Goal: Task Accomplishment & Management: Use online tool/utility

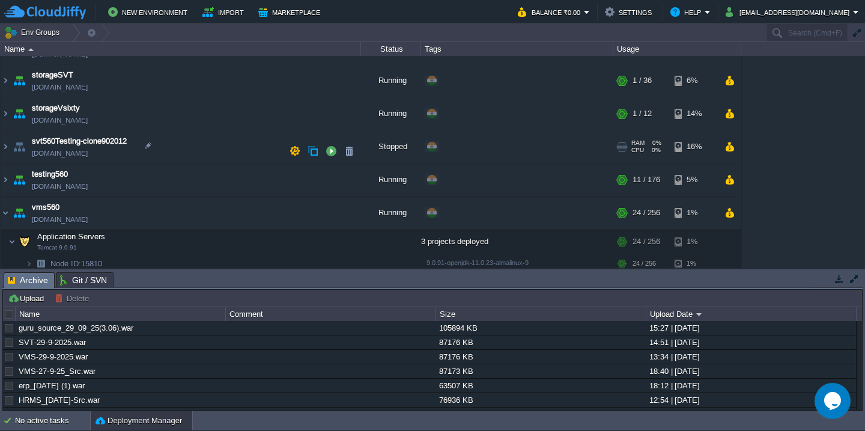
scroll to position [543, 0]
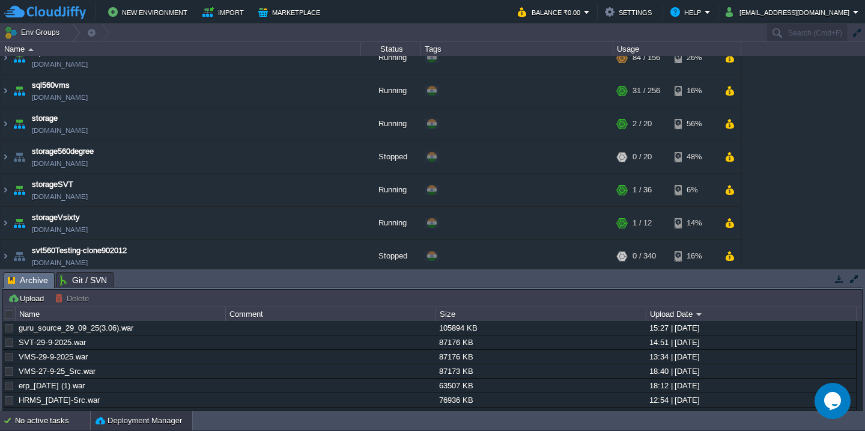
click at [53, 421] on div "No active tasks" at bounding box center [52, 420] width 75 height 19
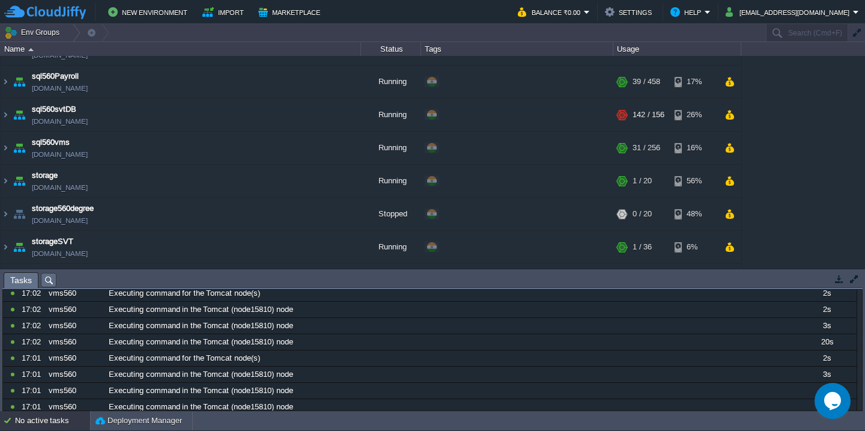
scroll to position [0, 0]
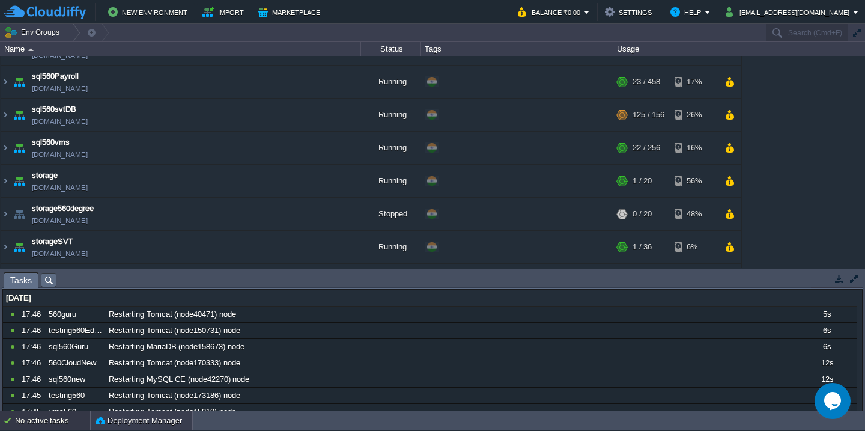
click at [121, 424] on button "Deployment Manager" at bounding box center [139, 421] width 87 height 12
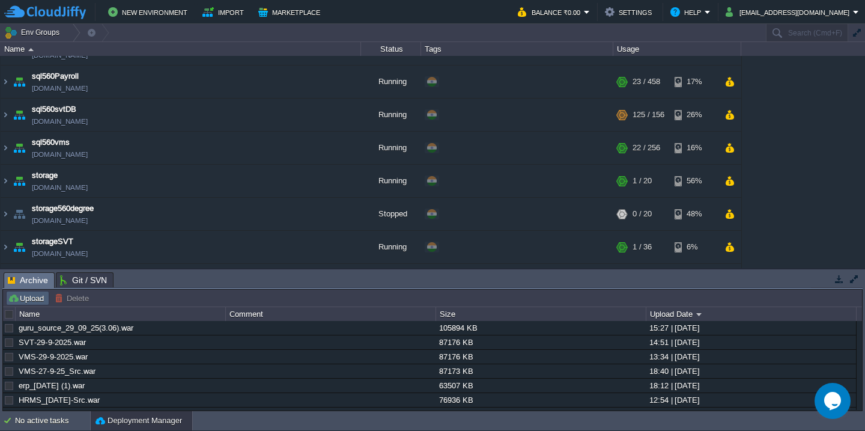
click at [24, 296] on button "Upload" at bounding box center [28, 298] width 40 height 11
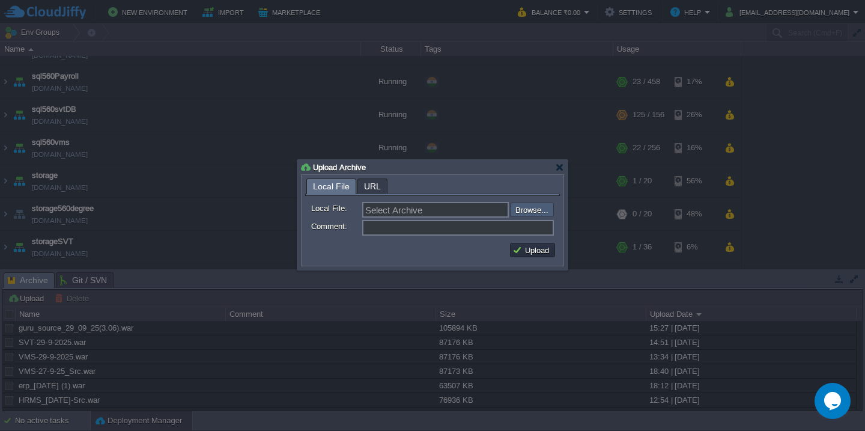
click at [529, 207] on input "file" at bounding box center [478, 209] width 152 height 14
type input "C:\fakepath\HRMSAPI_29-09-2025-18_00.war"
type input "HRMSAPI_29-09-2025-18_00.war"
click at [541, 255] on button "Upload" at bounding box center [532, 250] width 40 height 11
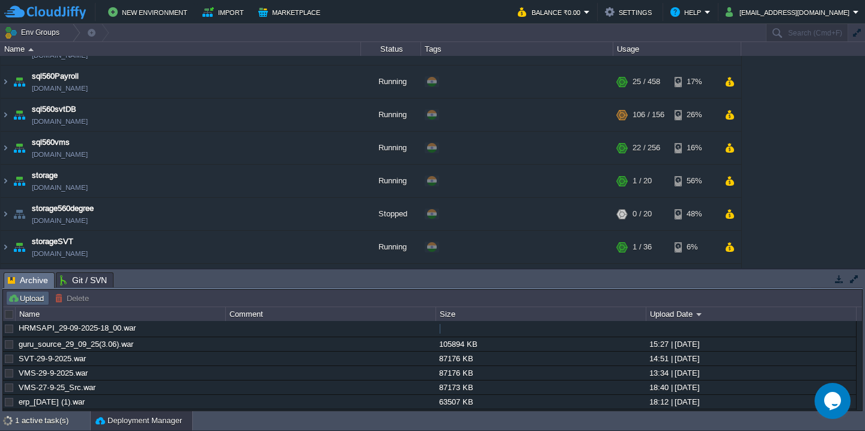
click at [31, 300] on button "Upload" at bounding box center [28, 298] width 40 height 11
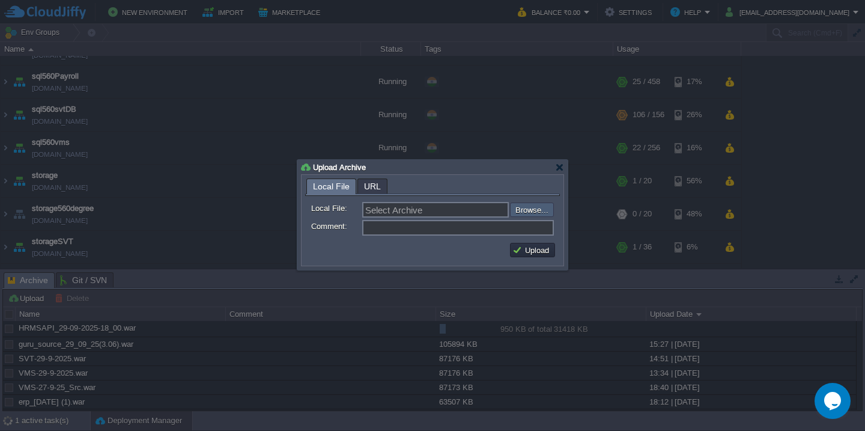
click at [524, 210] on input "file" at bounding box center [478, 209] width 152 height 14
type input "C:\fakepath\HRMS_29-09-2025-18_00.war"
type input "HRMS_29-09-2025-18_00.war"
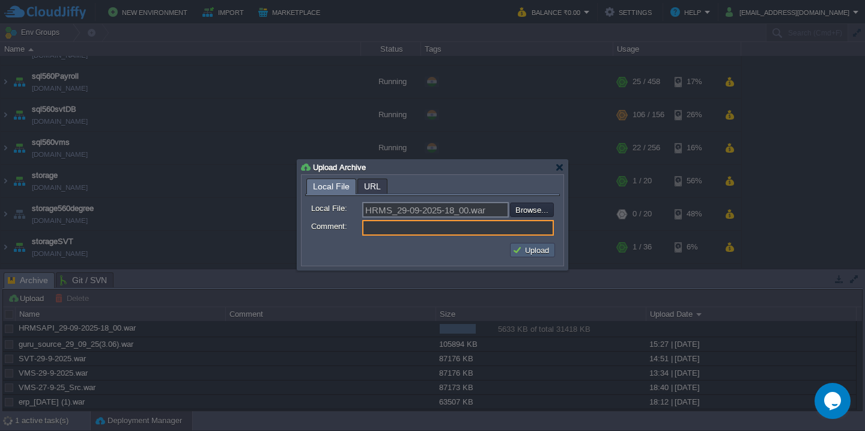
click at [533, 255] on button "Upload" at bounding box center [532, 250] width 40 height 11
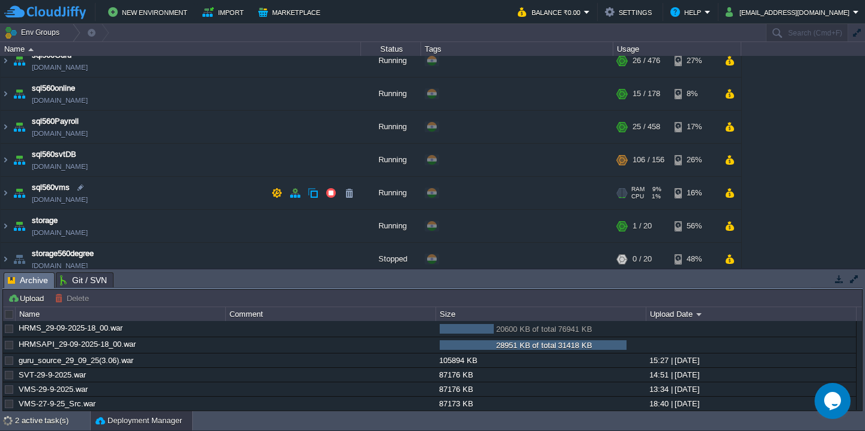
scroll to position [444, 0]
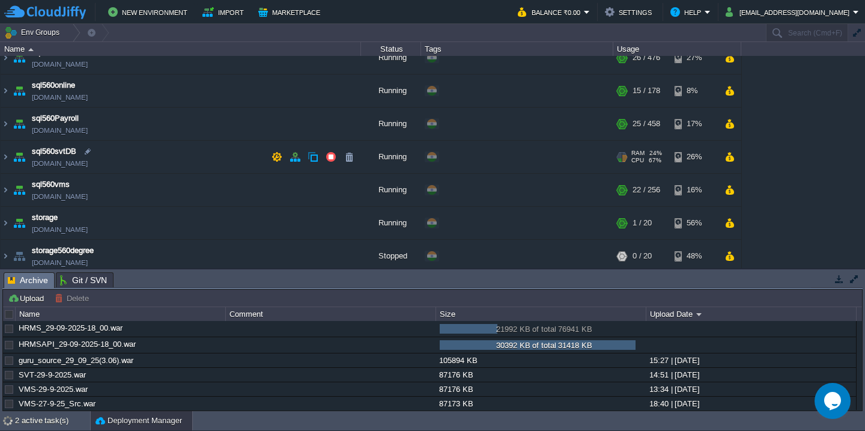
click at [176, 157] on td "sql560svtDB [DOMAIN_NAME]" at bounding box center [181, 157] width 360 height 33
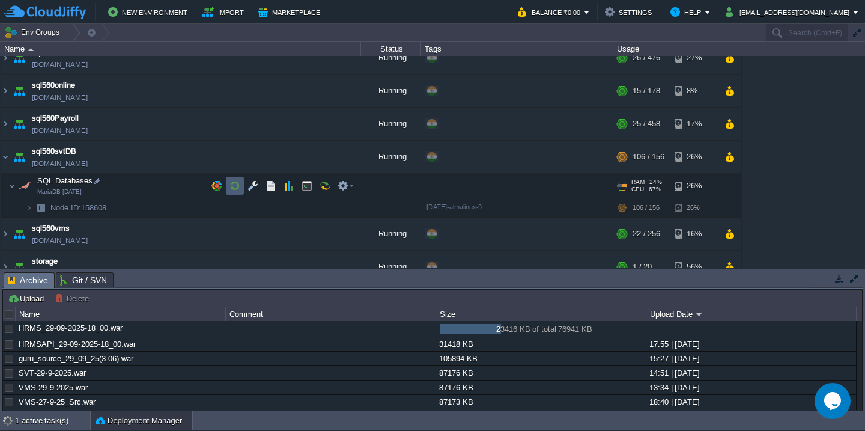
click at [236, 189] on button "button" at bounding box center [234, 185] width 11 height 11
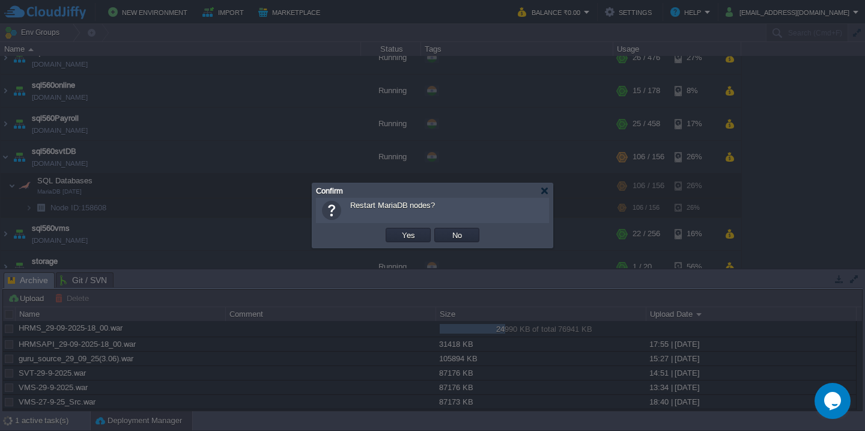
click at [398, 229] on button "Yes" at bounding box center [408, 234] width 20 height 11
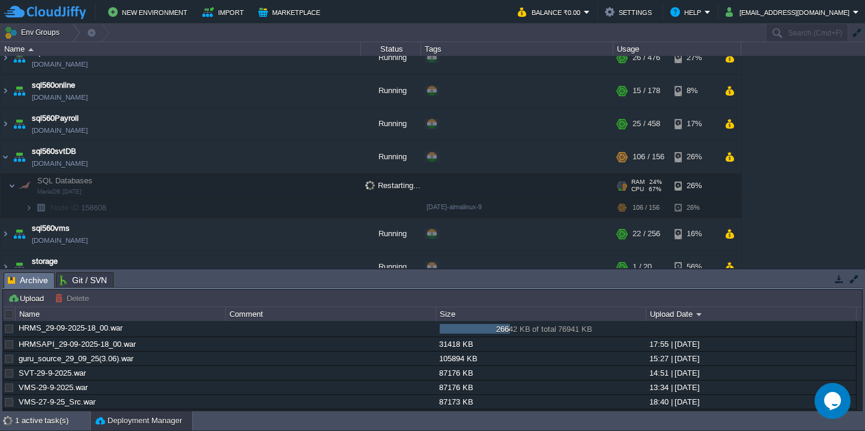
scroll to position [785, 0]
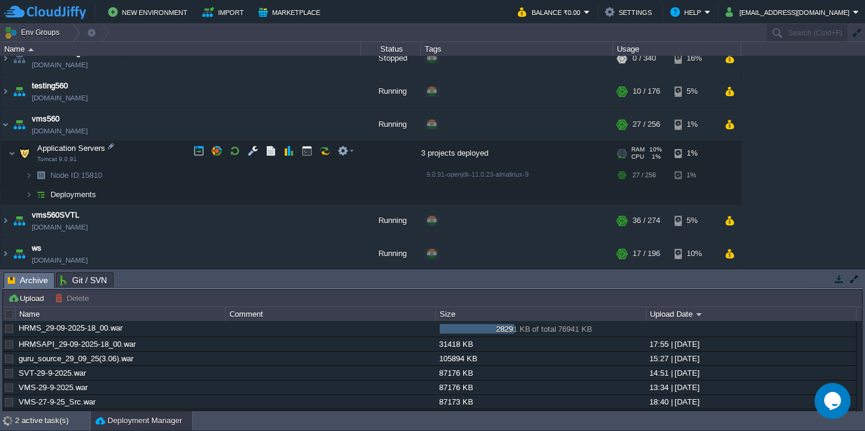
click at [170, 154] on td "Application Servers Tomcat 9.0.91" at bounding box center [181, 153] width 360 height 25
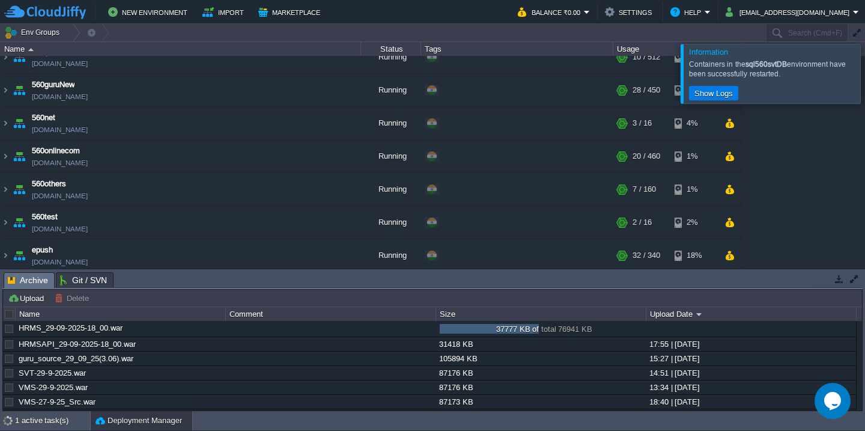
scroll to position [747, 0]
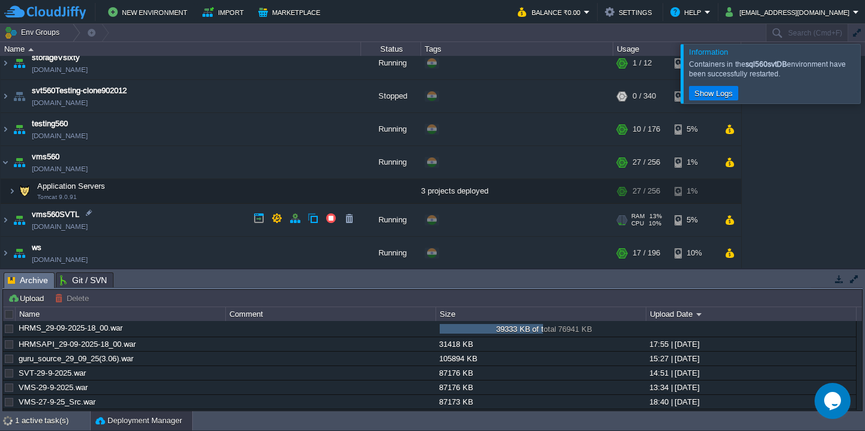
click at [193, 215] on td "vms560SVTL [DOMAIN_NAME]" at bounding box center [181, 220] width 360 height 33
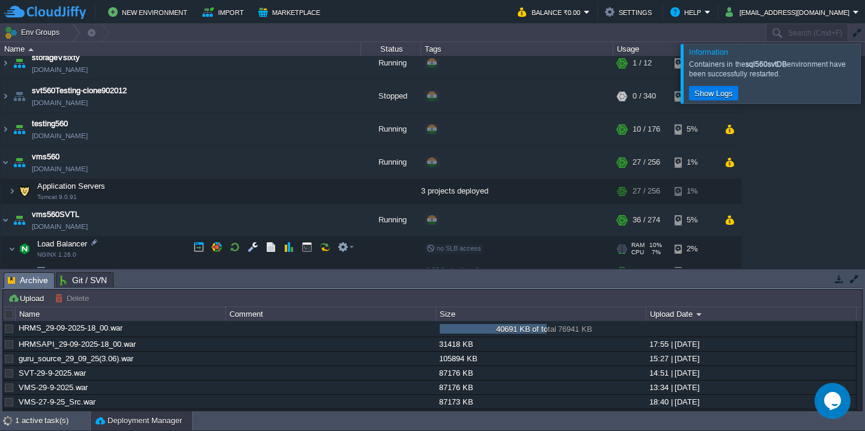
scroll to position [852, 0]
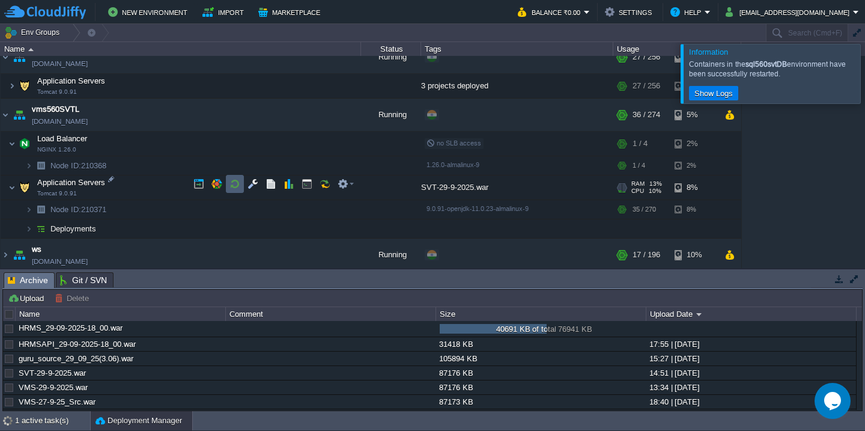
click at [232, 189] on button "button" at bounding box center [234, 183] width 11 height 11
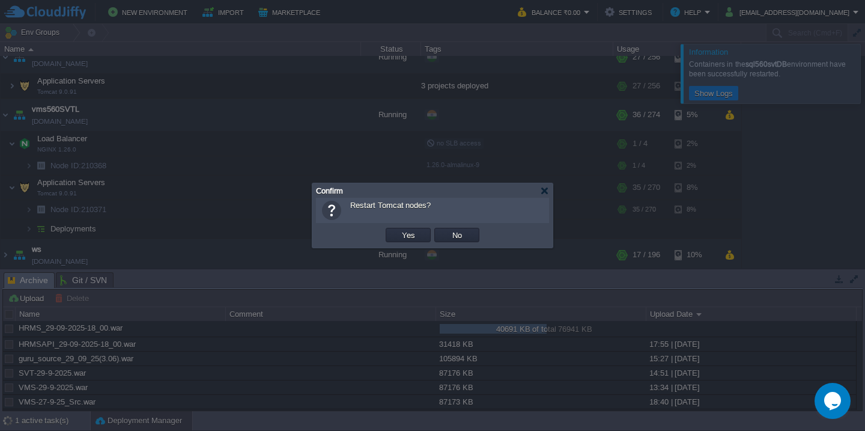
click at [398, 229] on button "Yes" at bounding box center [408, 234] width 20 height 11
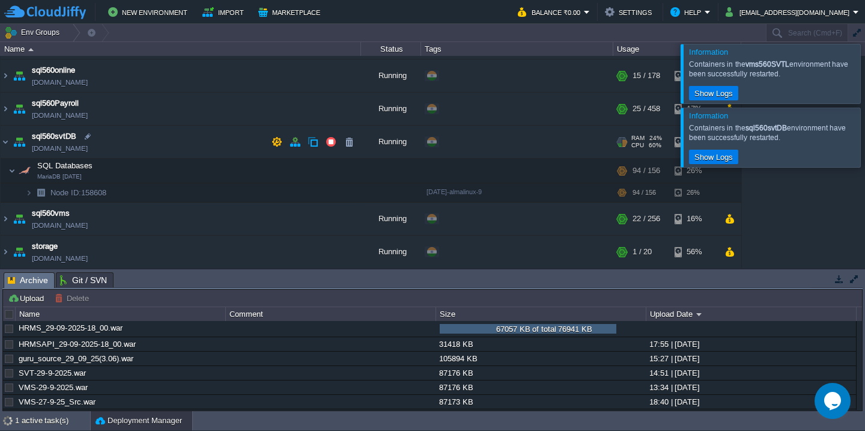
scroll to position [452, 0]
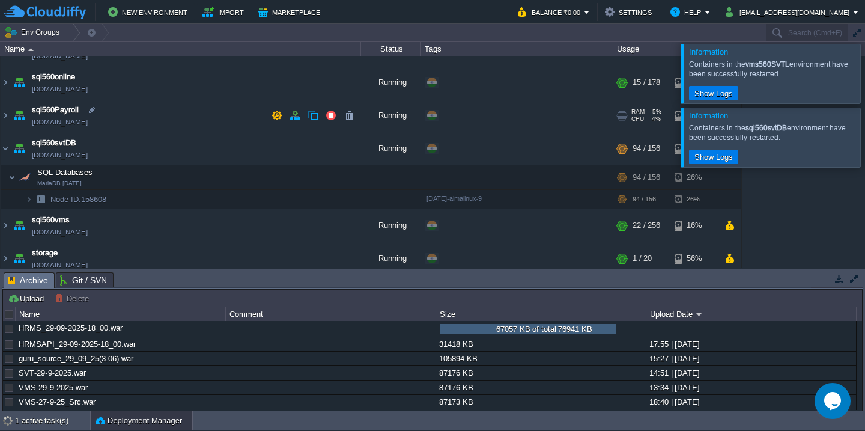
click at [177, 124] on td "sql560Payroll [DOMAIN_NAME]" at bounding box center [181, 115] width 360 height 33
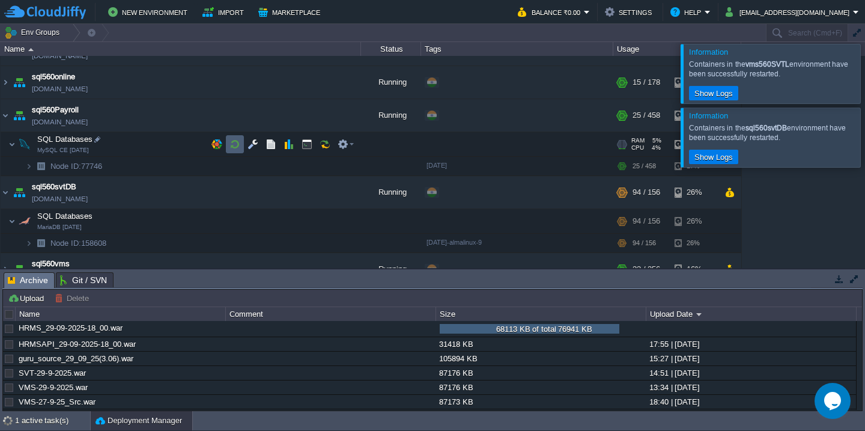
click at [234, 143] on button "button" at bounding box center [234, 144] width 11 height 11
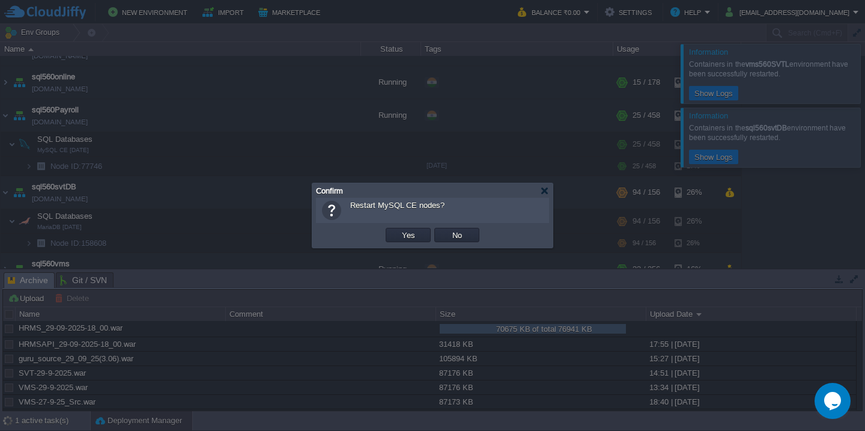
click at [398, 229] on button "Yes" at bounding box center [408, 234] width 20 height 11
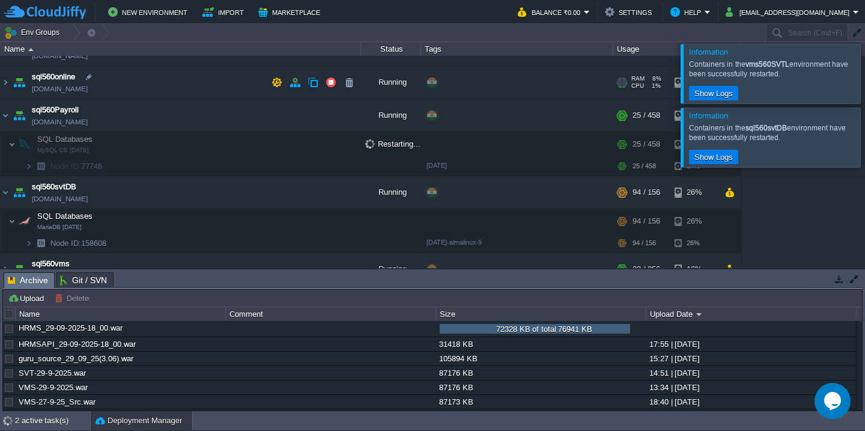
click at [168, 81] on td "sql560online [DOMAIN_NAME]" at bounding box center [181, 82] width 360 height 33
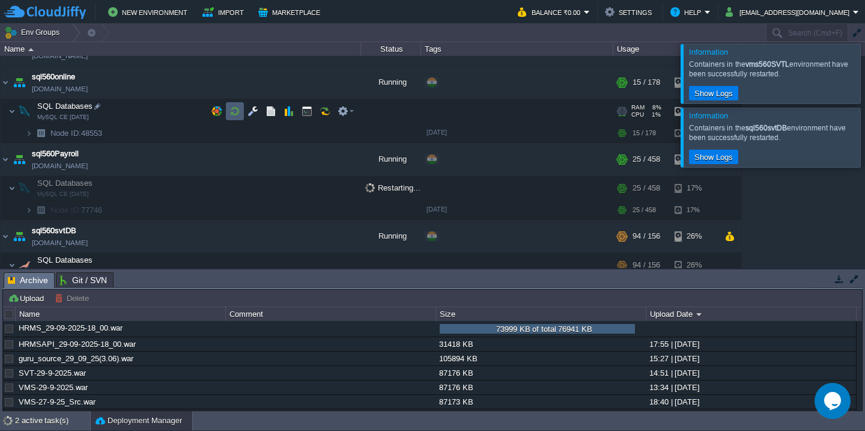
click at [236, 111] on button "button" at bounding box center [234, 111] width 11 height 11
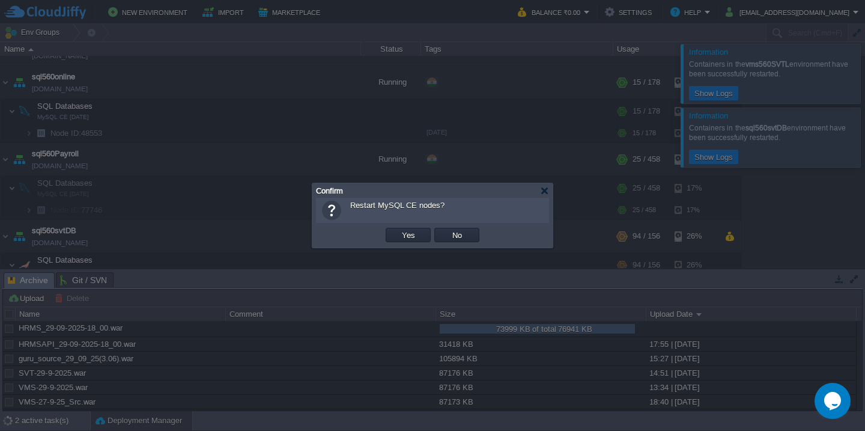
click at [398, 229] on button "Yes" at bounding box center [408, 234] width 20 height 11
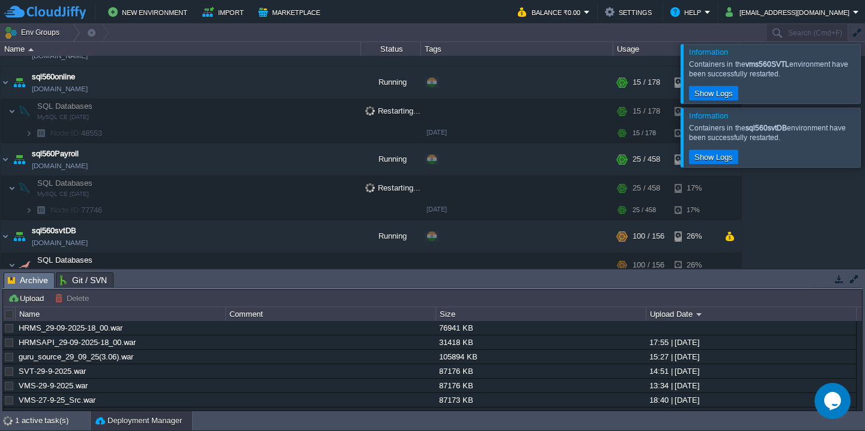
click at [865, 59] on div at bounding box center [880, 73] width 0 height 59
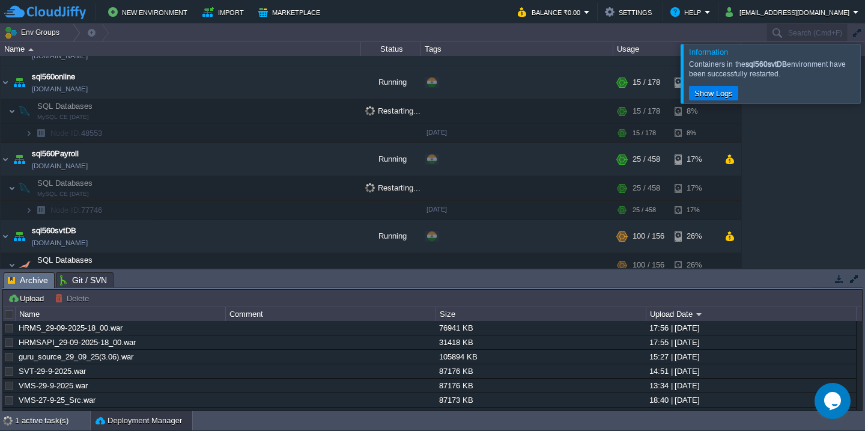
click at [865, 59] on div at bounding box center [880, 73] width 0 height 59
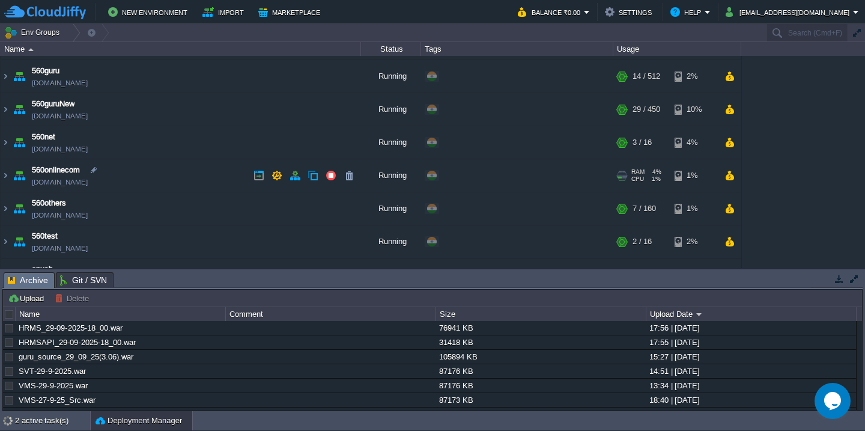
click at [206, 185] on td "560onlinecom [DOMAIN_NAME]" at bounding box center [181, 175] width 360 height 33
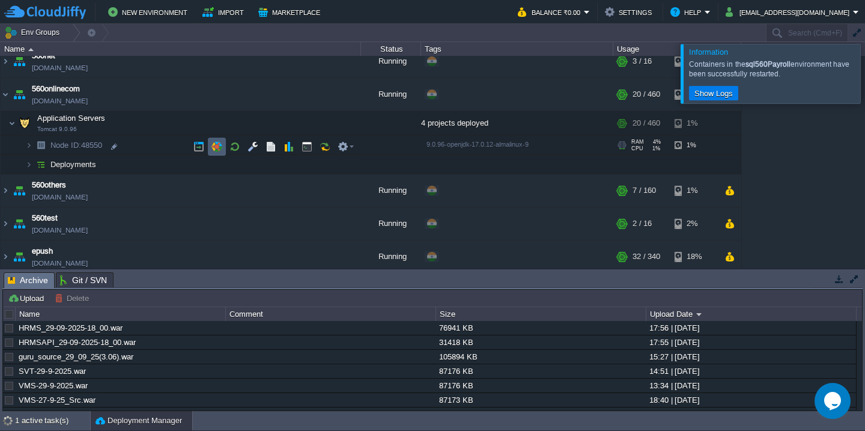
scroll to position [189, 0]
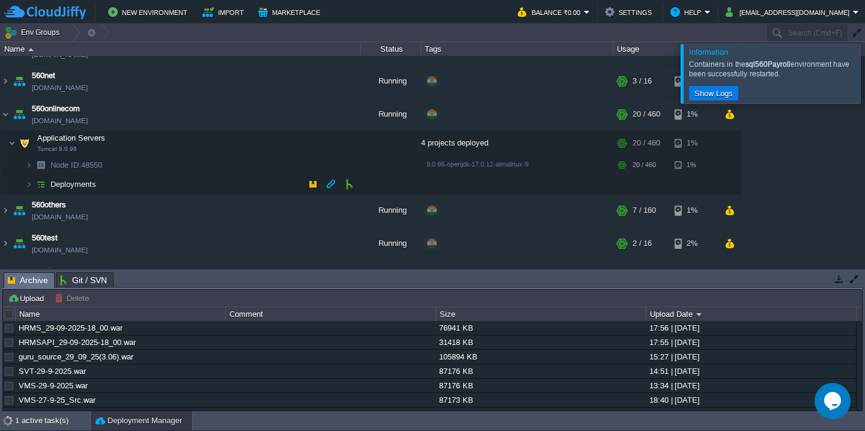
click at [165, 190] on td "Deployments" at bounding box center [181, 184] width 360 height 19
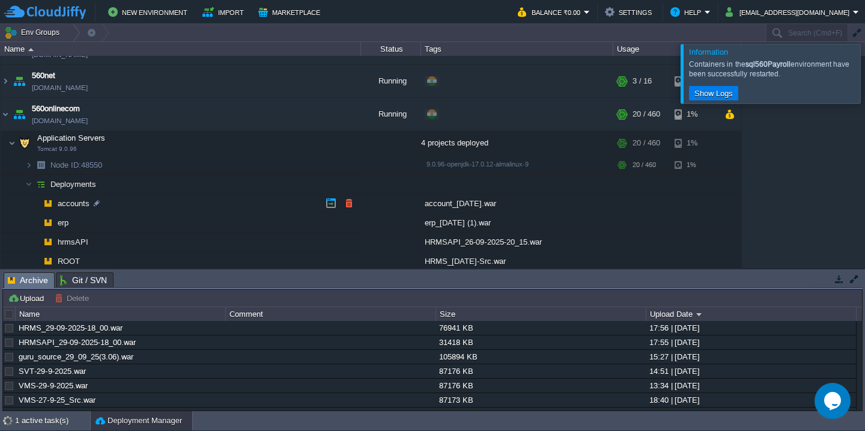
scroll to position [233, 0]
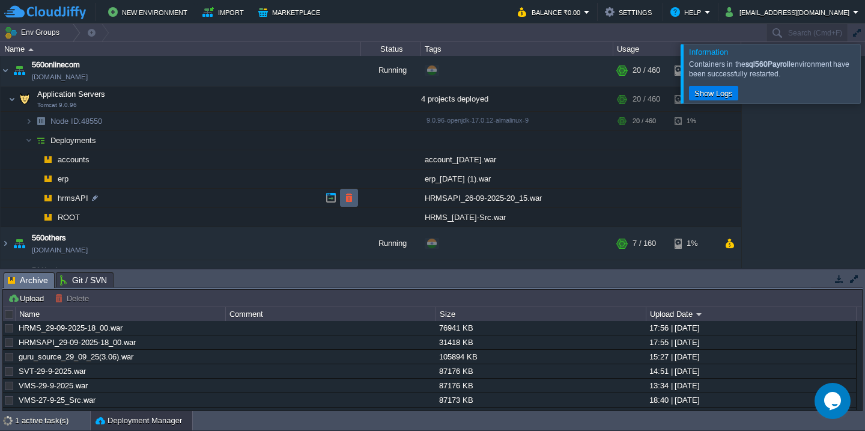
click at [0, 0] on td at bounding box center [0, 0] width 0 height 0
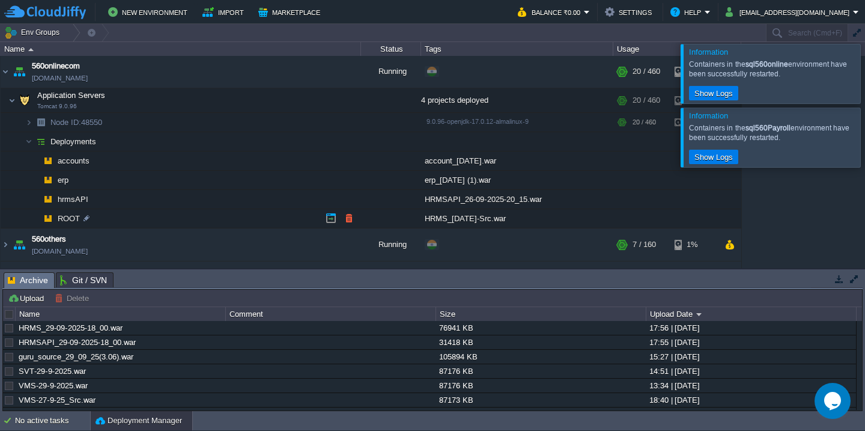
scroll to position [243, 0]
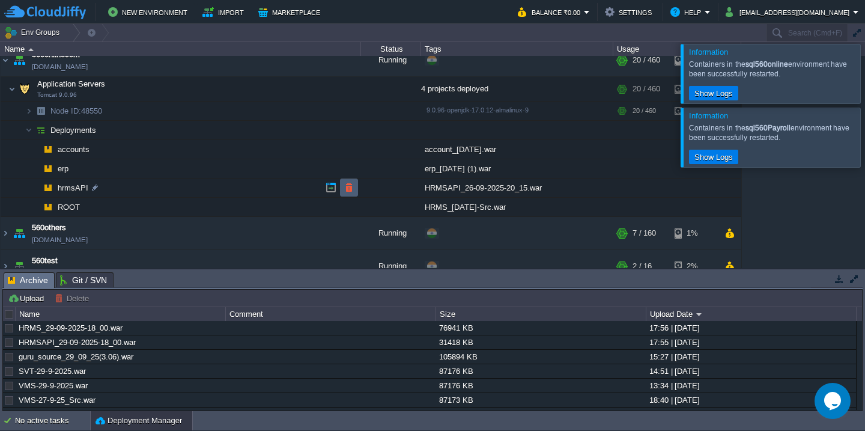
click at [348, 195] on td at bounding box center [349, 187] width 18 height 18
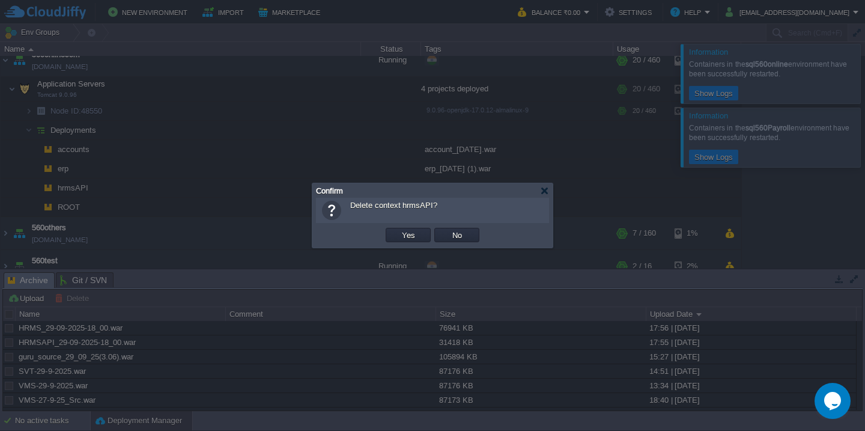
click at [398, 229] on button "Yes" at bounding box center [408, 234] width 20 height 11
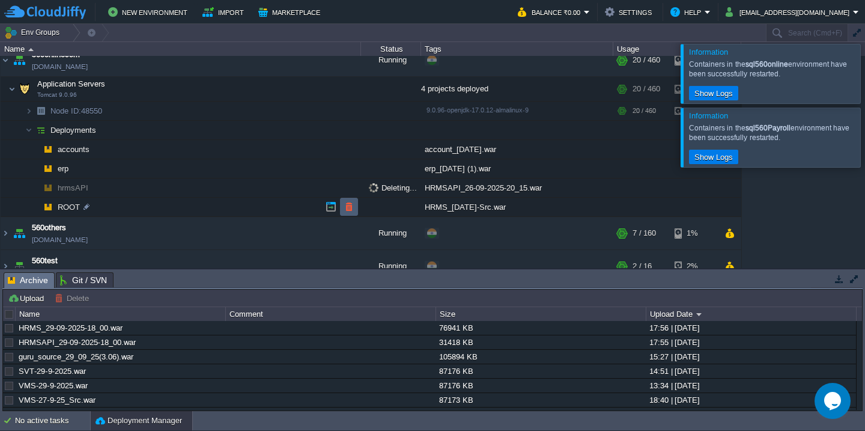
click at [348, 212] on button "button" at bounding box center [349, 206] width 11 height 11
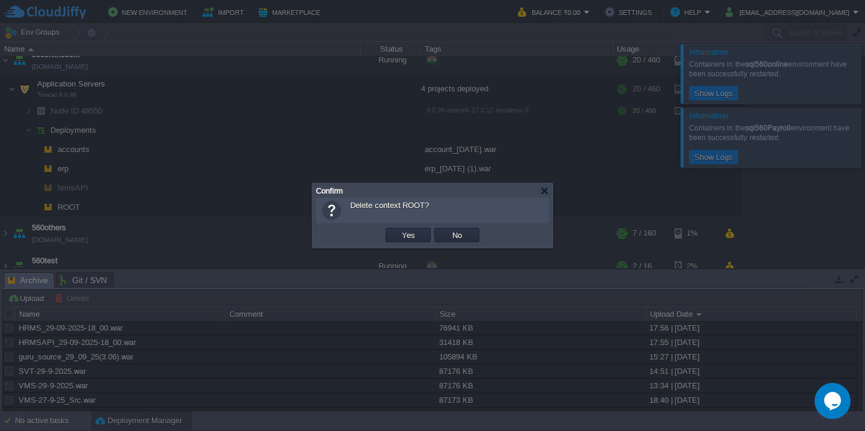
click at [398, 229] on button "Yes" at bounding box center [408, 234] width 20 height 11
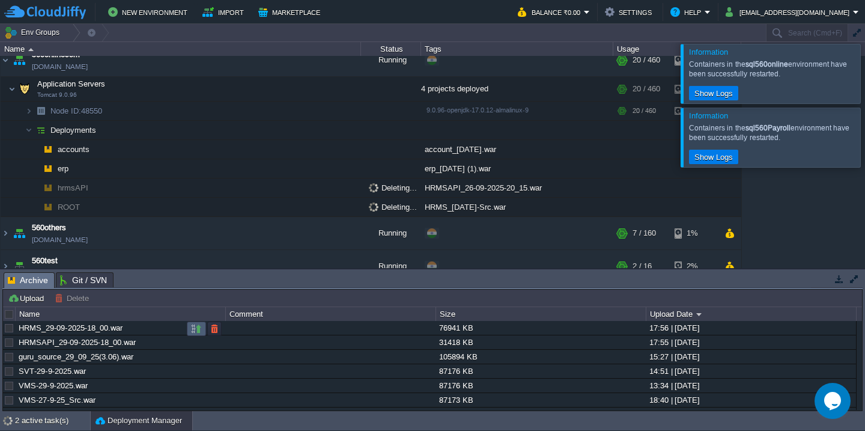
click at [192, 330] on button "button" at bounding box center [196, 328] width 11 height 11
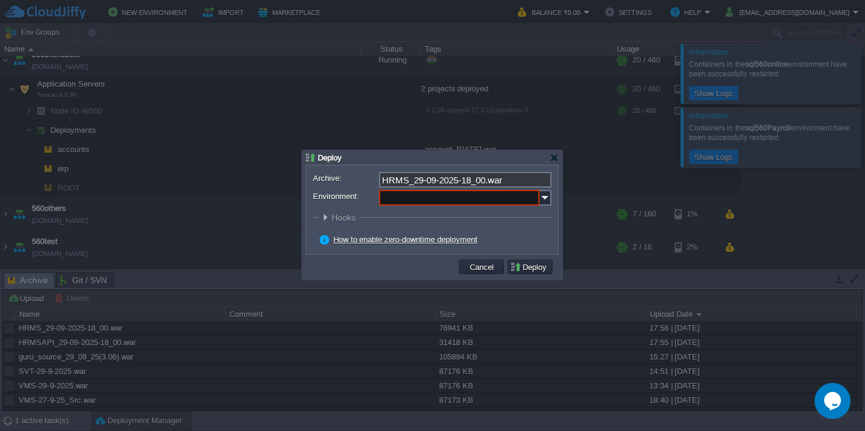
click at [439, 199] on input "Environment:" at bounding box center [459, 198] width 160 height 16
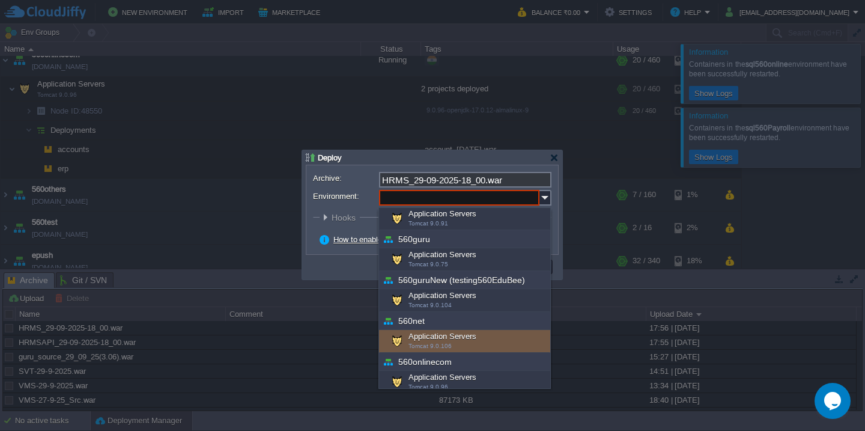
scroll to position [141, 0]
click at [449, 344] on div "Application Servers Tomcat 9.0.96" at bounding box center [464, 341] width 171 height 23
type input "Application Servers (560onlinecom)"
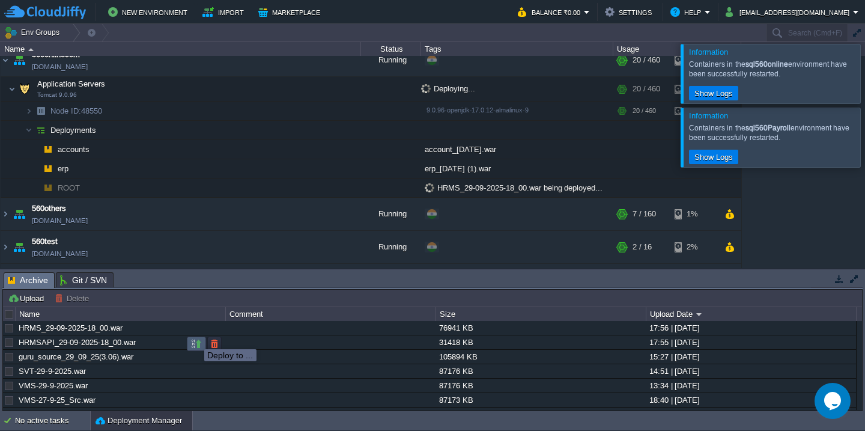
click at [195, 345] on button "button" at bounding box center [196, 343] width 11 height 11
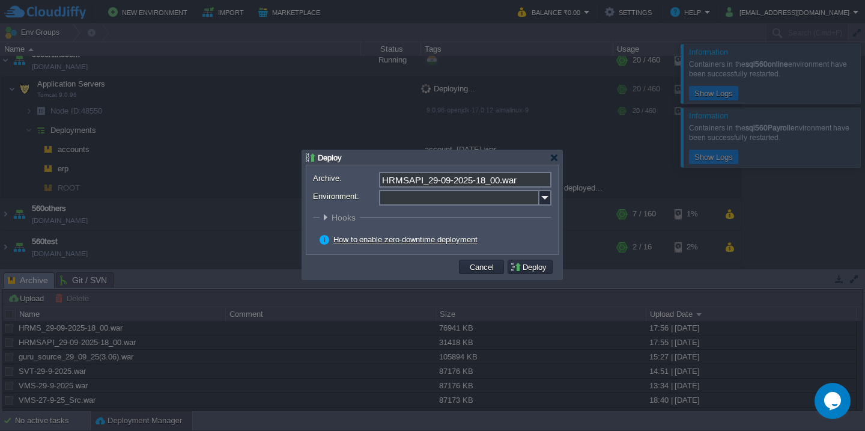
click at [461, 204] on input "Environment:" at bounding box center [459, 198] width 160 height 16
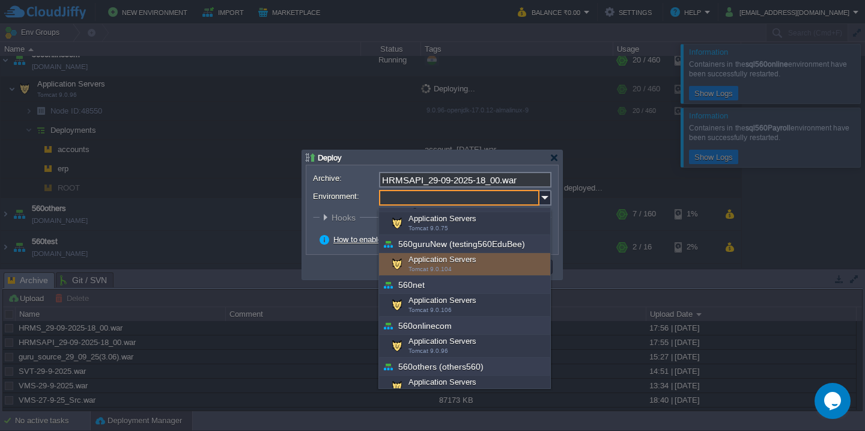
scroll to position [144, 0]
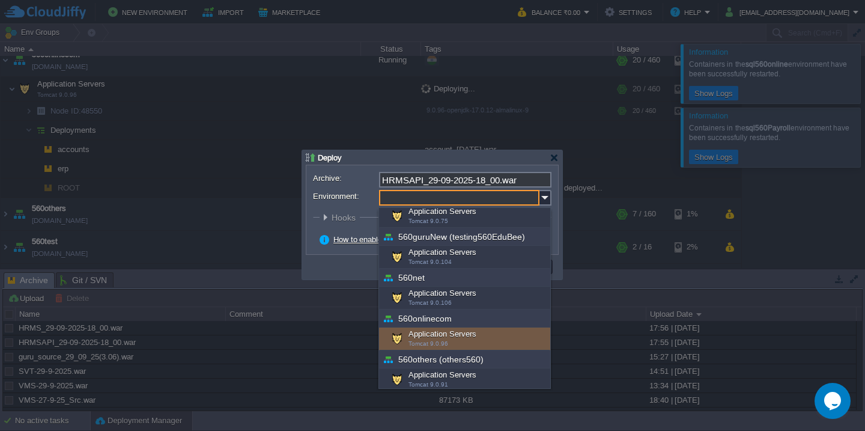
click at [461, 336] on div "Application Servers Tomcat 9.0.96" at bounding box center [464, 338] width 171 height 23
type input "Application Servers (560onlinecom)"
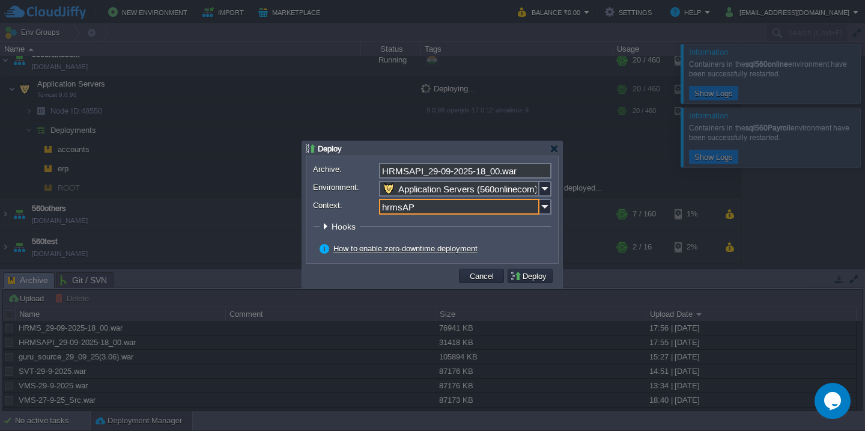
type input "hrmsAPI"
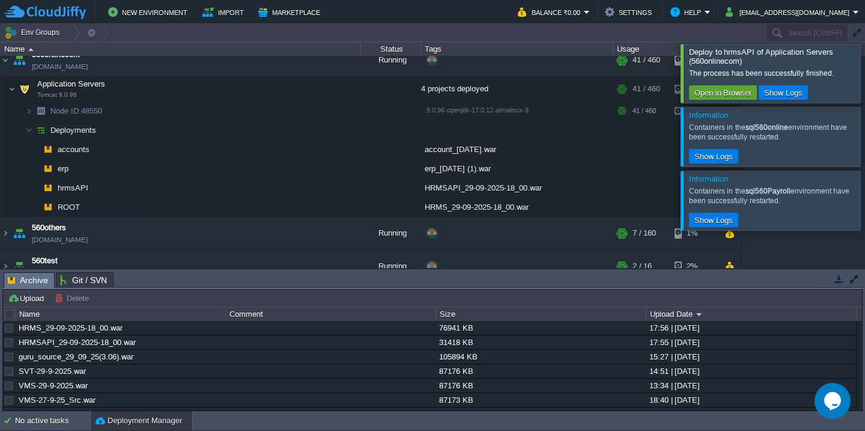
click at [865, 79] on div at bounding box center [880, 73] width 0 height 58
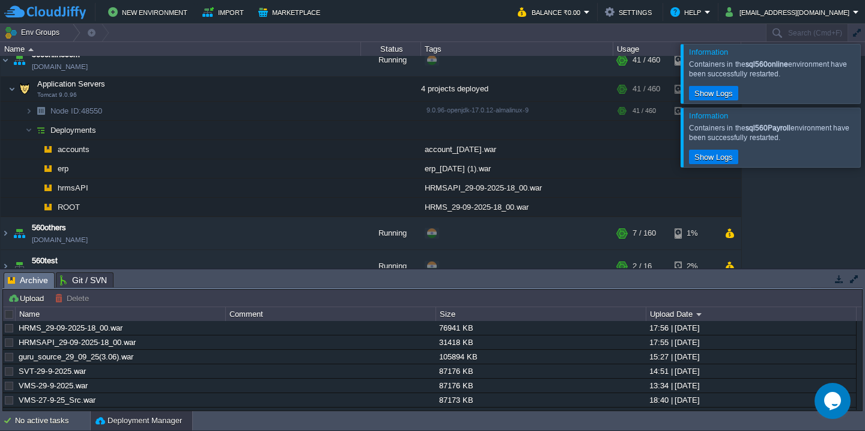
click at [865, 79] on div at bounding box center [880, 73] width 0 height 59
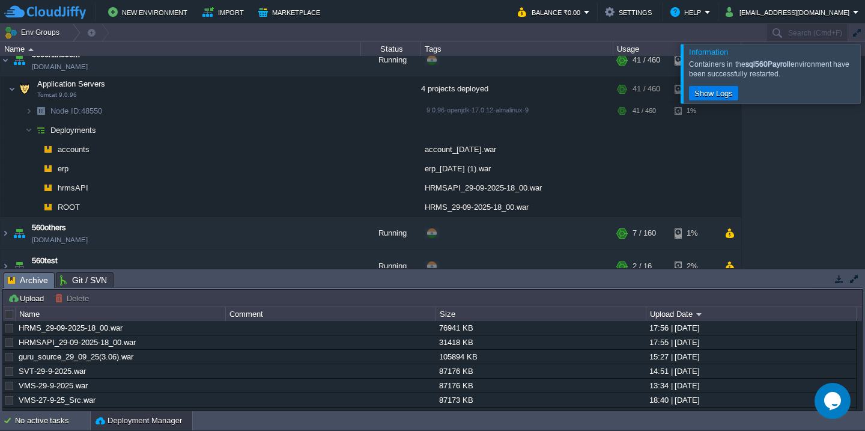
click at [865, 79] on div at bounding box center [880, 73] width 0 height 59
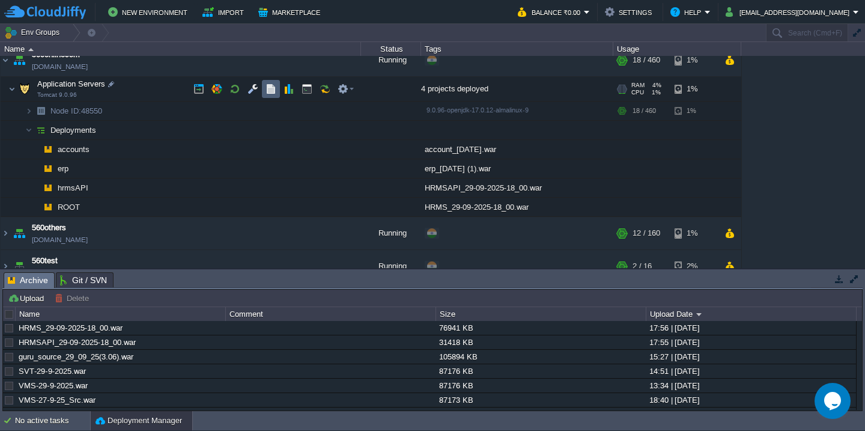
click at [266, 91] on button "button" at bounding box center [271, 89] width 11 height 11
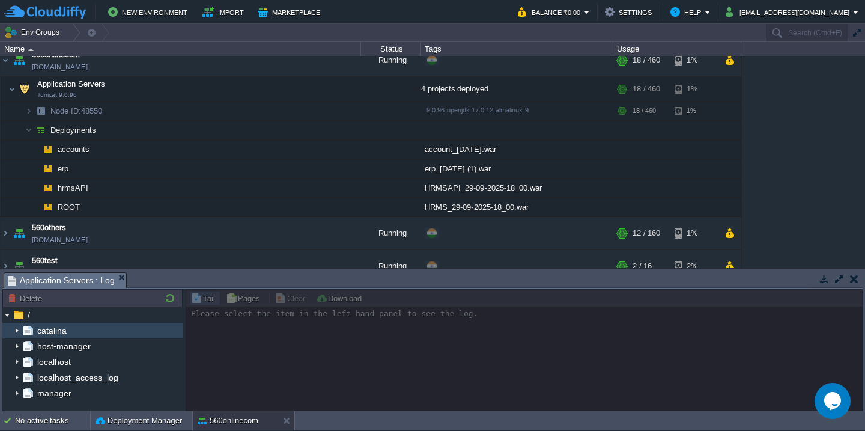
click at [17, 329] on img at bounding box center [17, 331] width 10 height 16
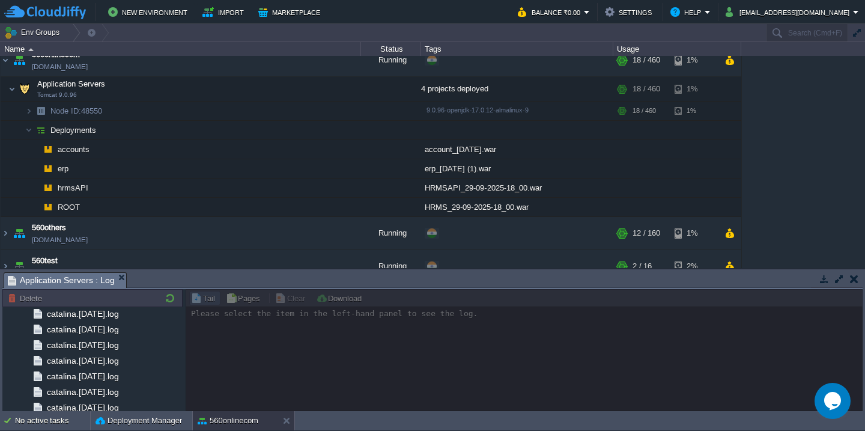
scroll to position [1427, 0]
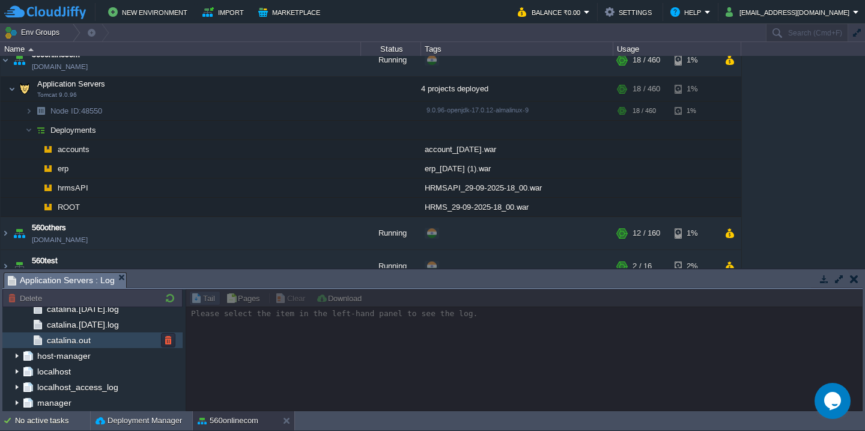
click at [136, 332] on div "catalina.out" at bounding box center [92, 340] width 180 height 16
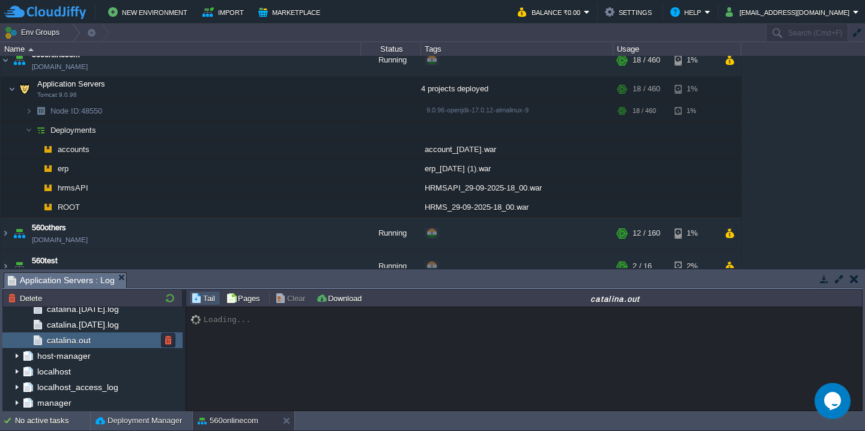
scroll to position [17948, 0]
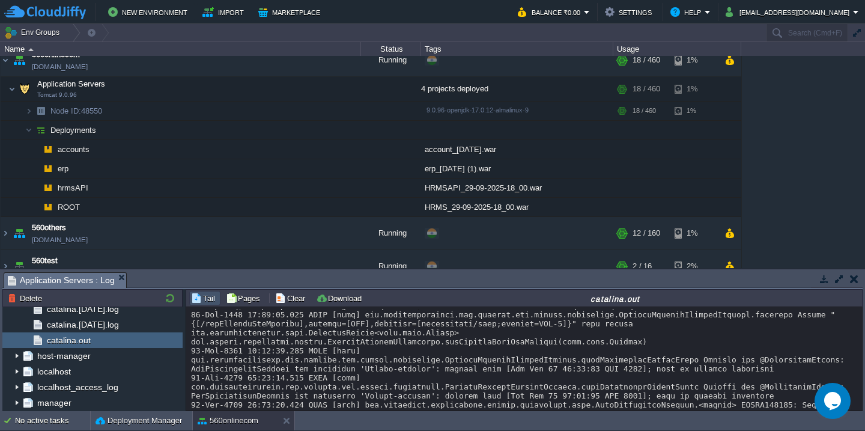
scroll to position [16388, 0]
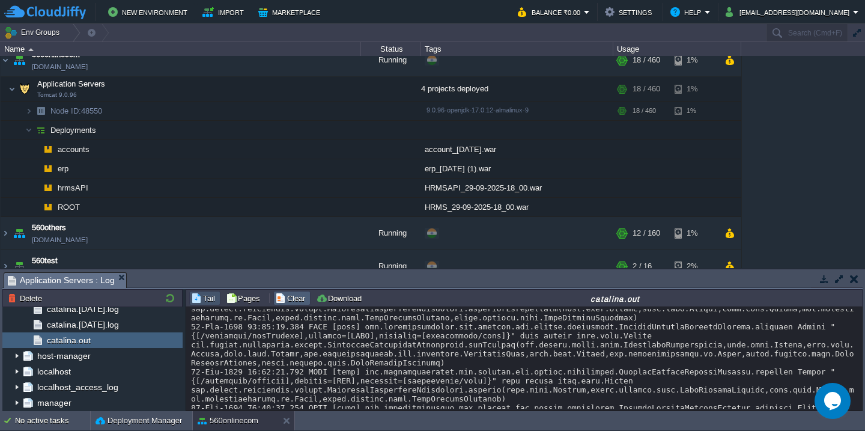
click at [279, 300] on button "Clear" at bounding box center [292, 298] width 34 height 11
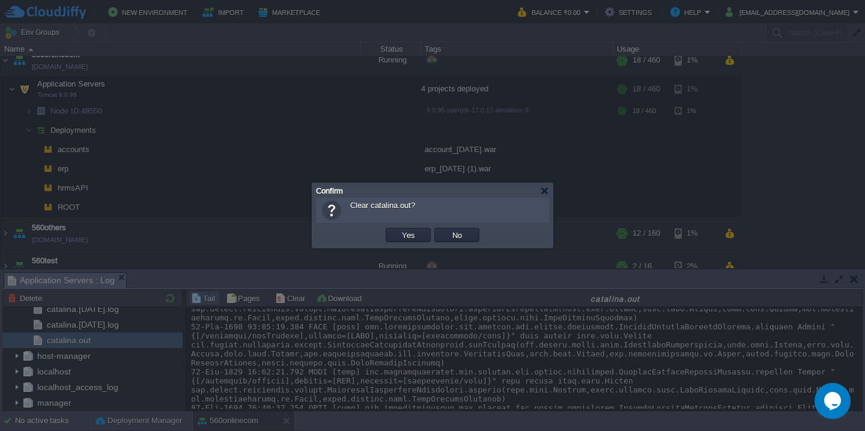
click at [398, 229] on button "Yes" at bounding box center [408, 234] width 20 height 11
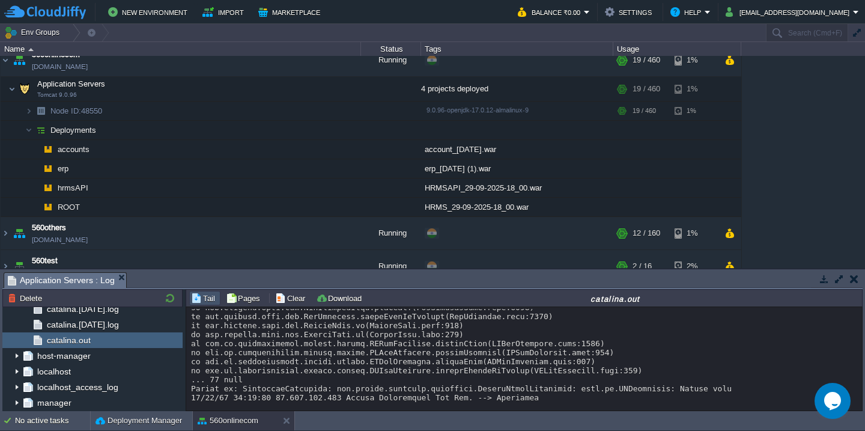
scroll to position [835, 0]
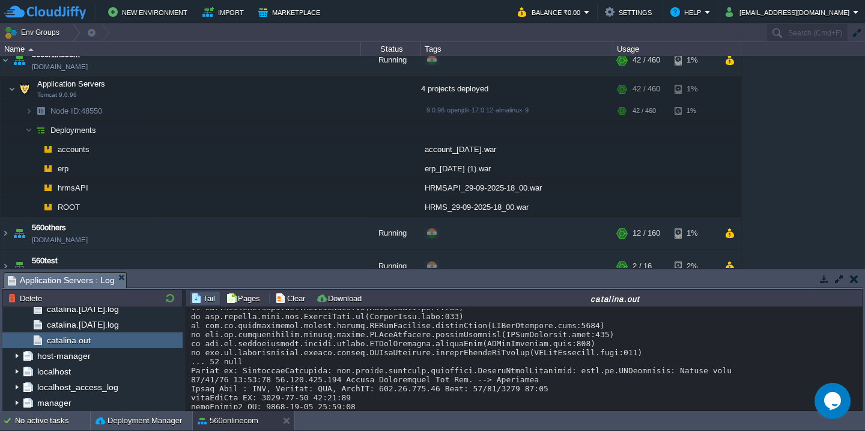
scroll to position [988, 0]
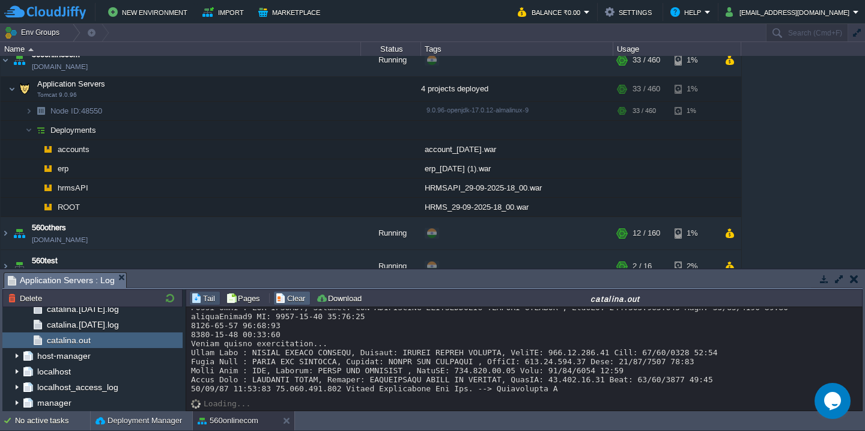
click at [280, 296] on button "Clear" at bounding box center [292, 298] width 34 height 11
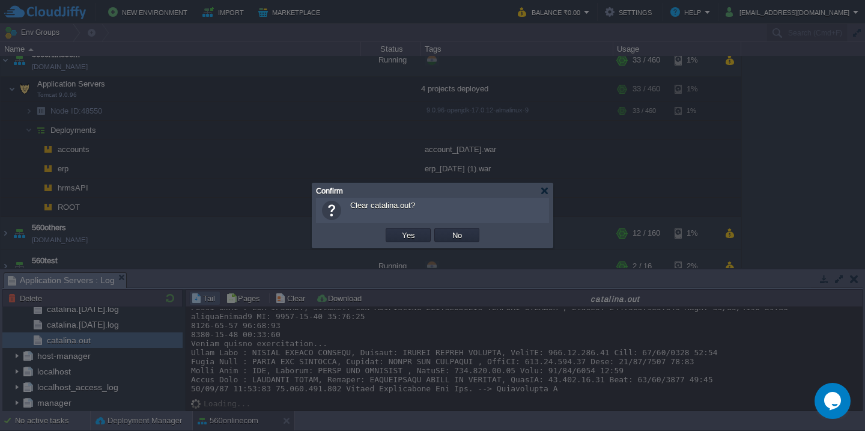
click at [398, 229] on button "Yes" at bounding box center [408, 234] width 20 height 11
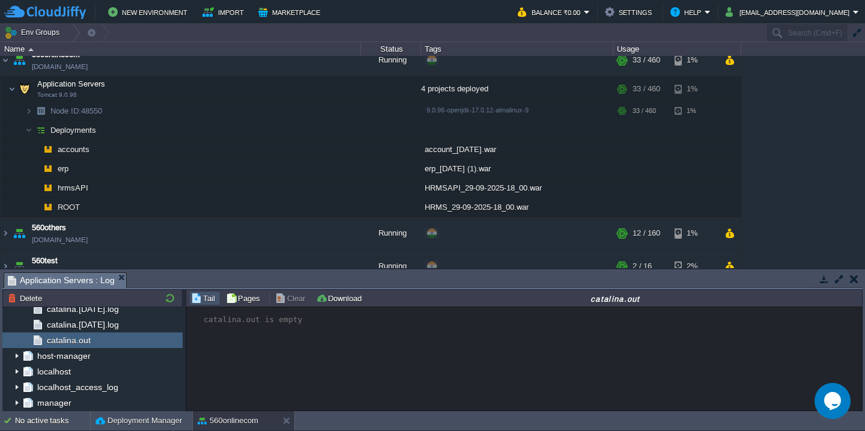
scroll to position [0, 0]
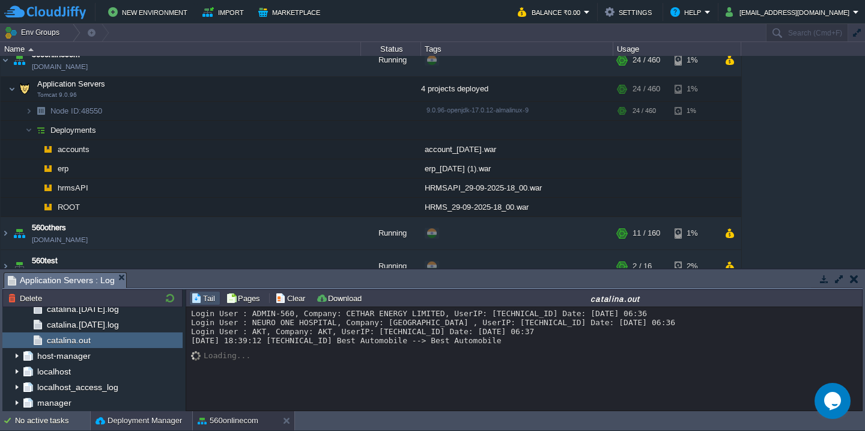
click at [135, 423] on button "Deployment Manager" at bounding box center [139, 421] width 87 height 12
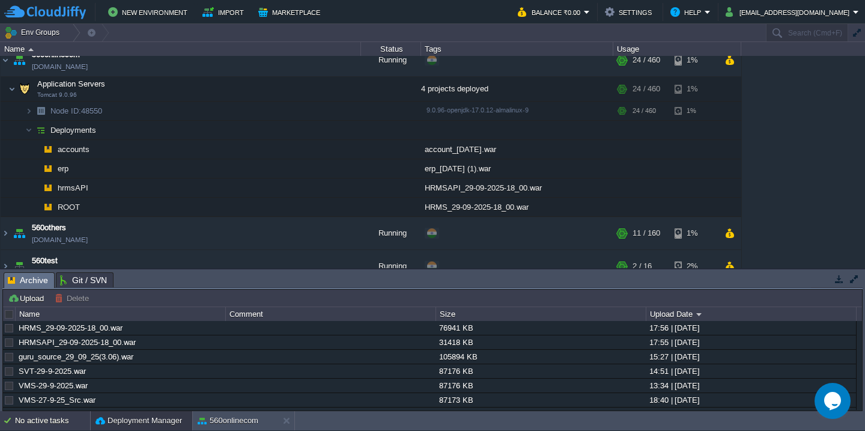
click at [51, 422] on div "No active tasks" at bounding box center [52, 420] width 75 height 19
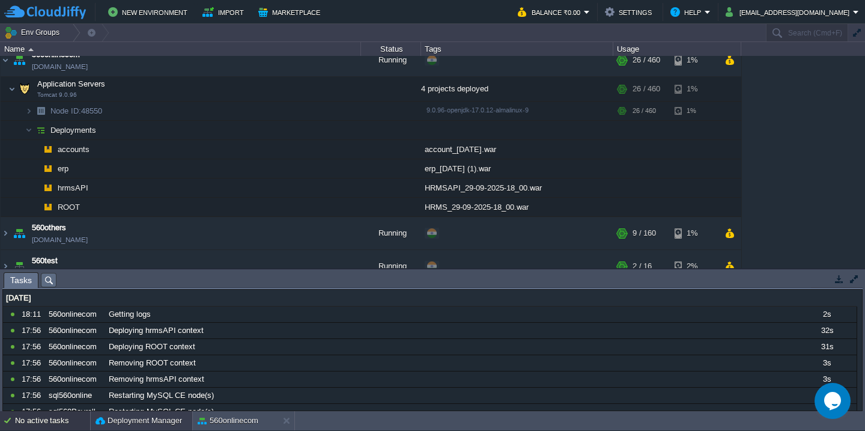
click at [120, 424] on button "Deployment Manager" at bounding box center [139, 421] width 87 height 12
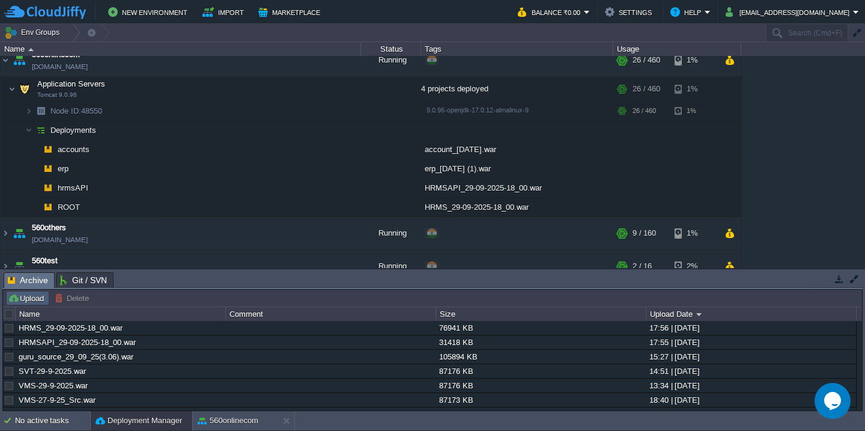
click at [26, 300] on button "Upload" at bounding box center [28, 298] width 40 height 11
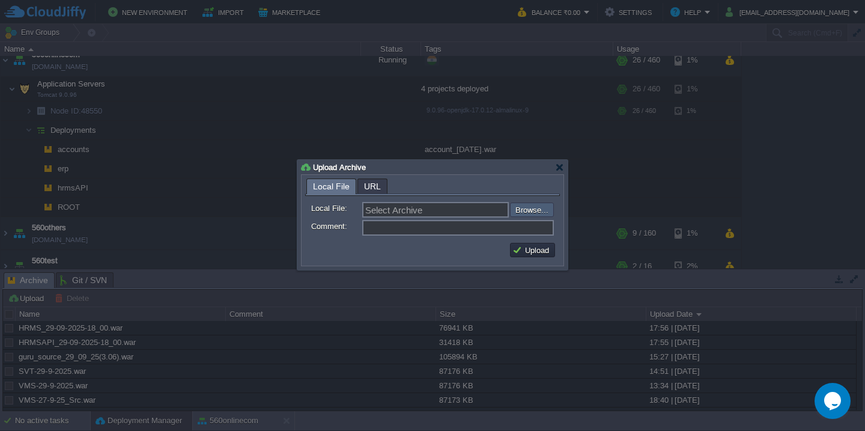
click at [533, 208] on input "file" at bounding box center [478, 209] width 152 height 14
type input "C:\fakepath\Unconfirmed 77312.crdownload"
type input "Unconfirmed 77312.crdownload"
click at [532, 211] on input "file" at bounding box center [478, 209] width 152 height 14
type input "C:\fakepath\guru_source_29_09_25(7.17).war"
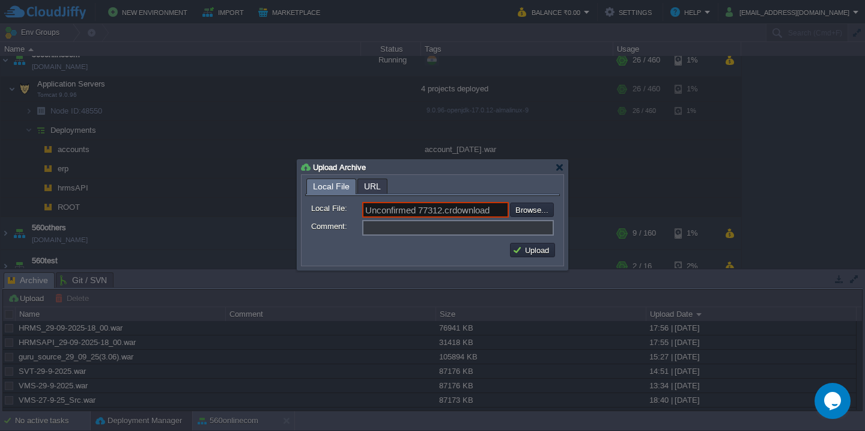
type input "guru_source_29_09_25(7.17).war"
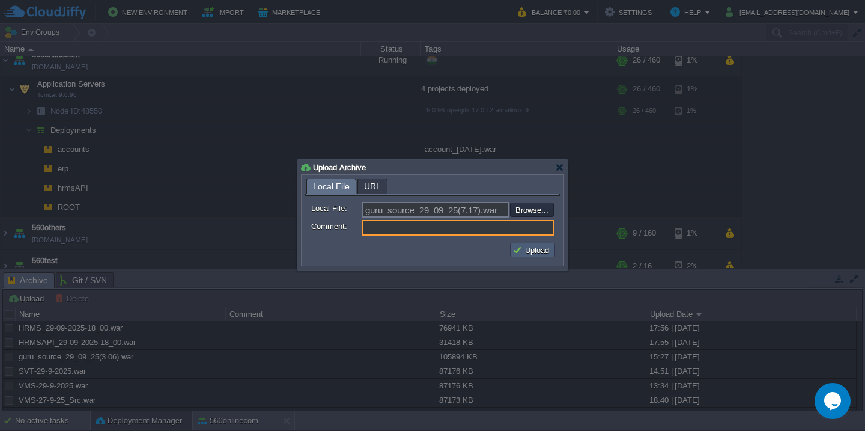
click at [537, 248] on button "Upload" at bounding box center [532, 250] width 40 height 11
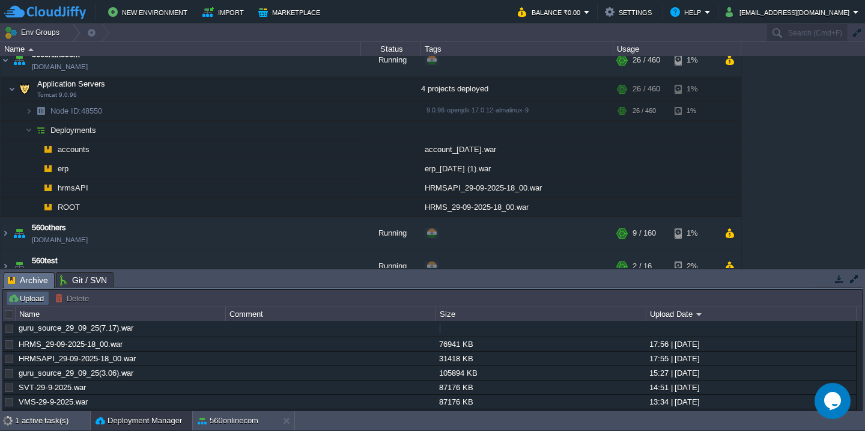
click at [26, 297] on button "Upload" at bounding box center [28, 298] width 40 height 11
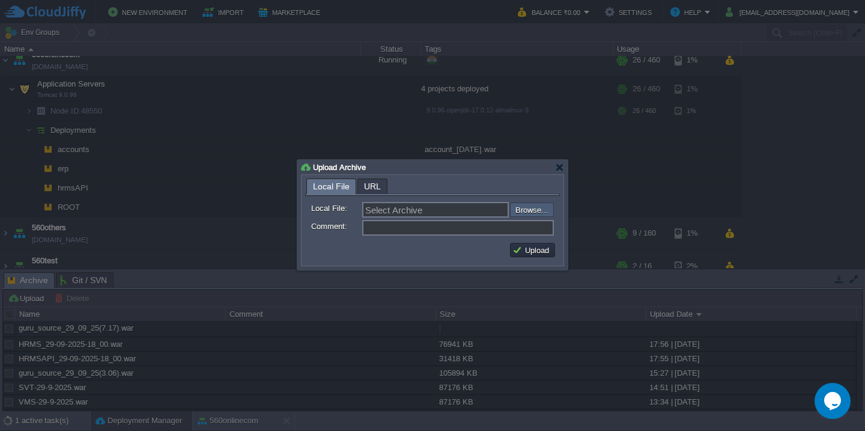
click at [524, 213] on input "file" at bounding box center [478, 209] width 152 height 14
type input "C:\fakepath\VMS-29-9-2025_7-17.war"
type input "VMS-29-9-2025_7-17.war"
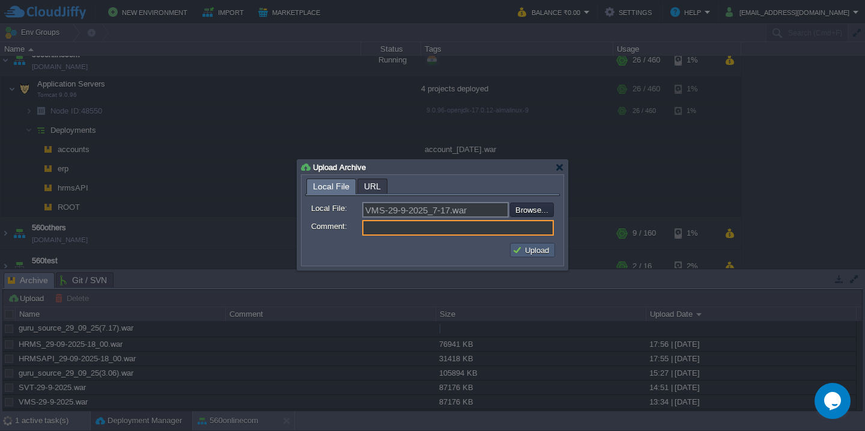
click at [536, 249] on button "Upload" at bounding box center [532, 250] width 40 height 11
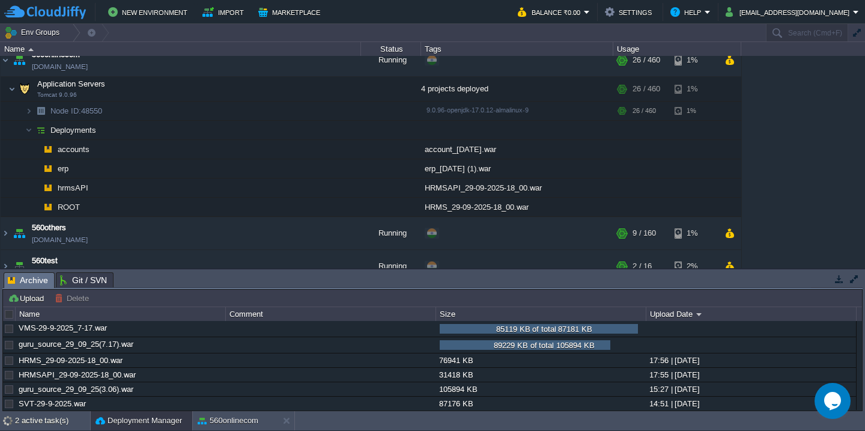
scroll to position [1078, 0]
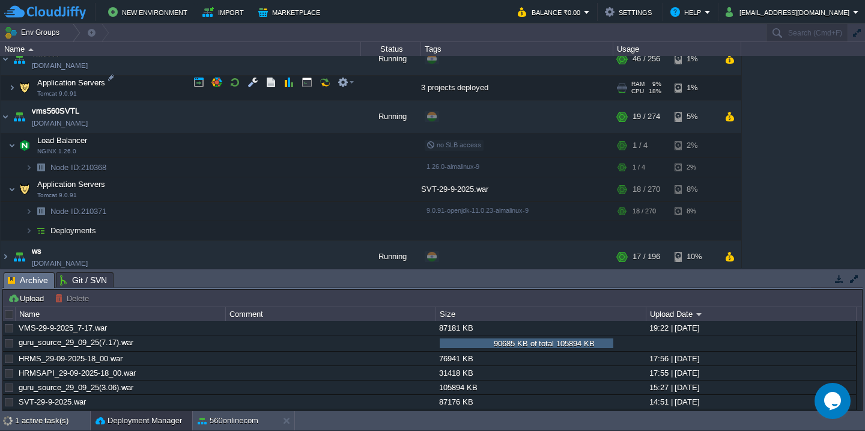
click at [152, 85] on td "Application Servers Tomcat 9.0.91" at bounding box center [181, 88] width 360 height 25
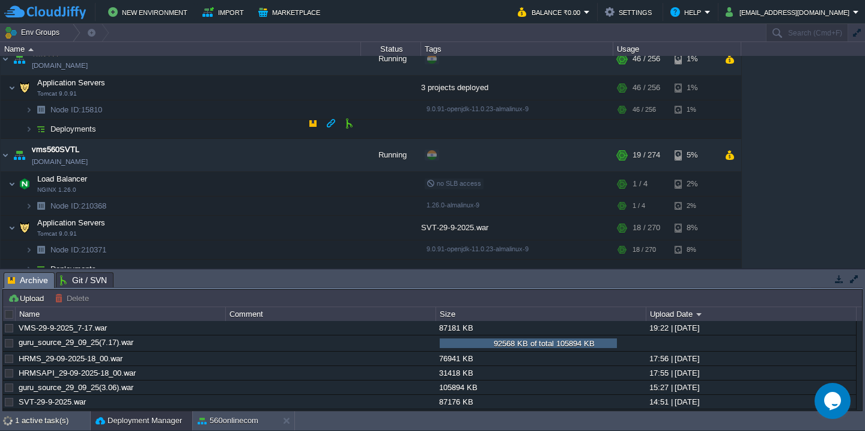
click at [164, 124] on td "Deployments" at bounding box center [181, 129] width 360 height 19
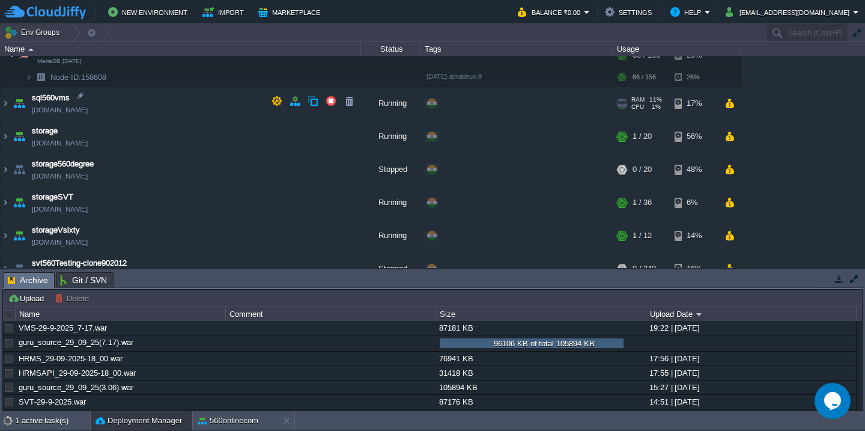
scroll to position [760, 0]
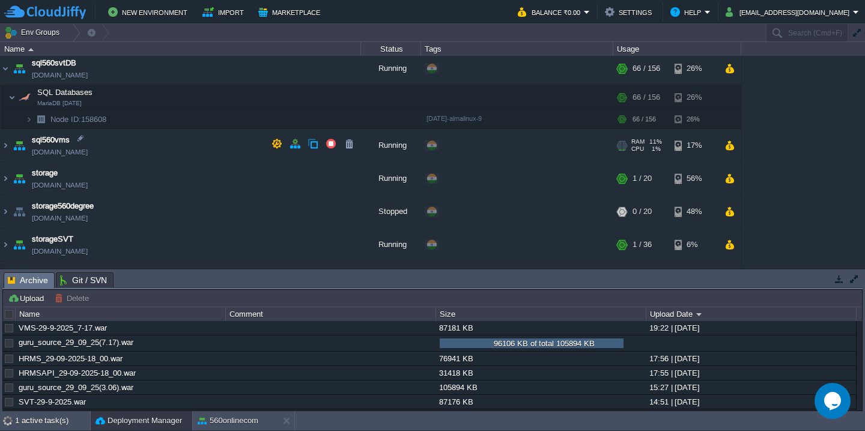
click at [161, 139] on td "sql560vms [DOMAIN_NAME]" at bounding box center [181, 145] width 360 height 33
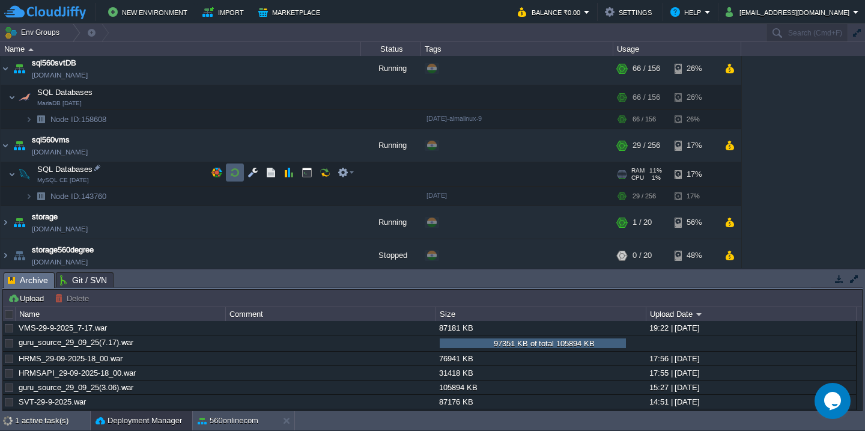
click at [234, 174] on button "button" at bounding box center [234, 172] width 11 height 11
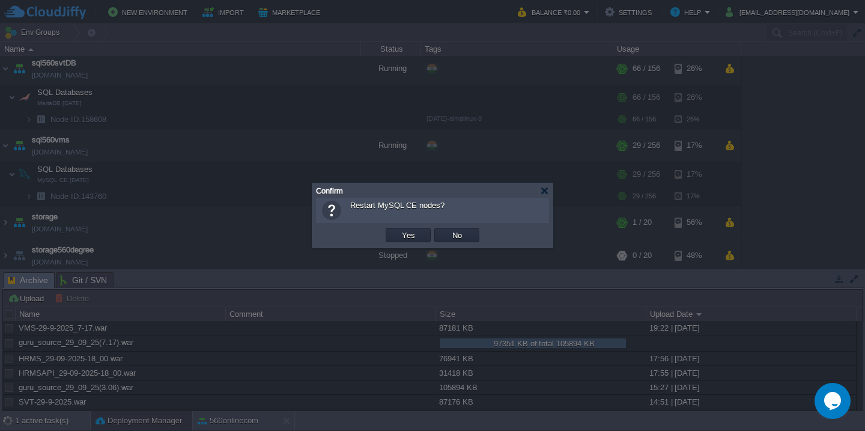
click at [398, 229] on button "Yes" at bounding box center [408, 234] width 20 height 11
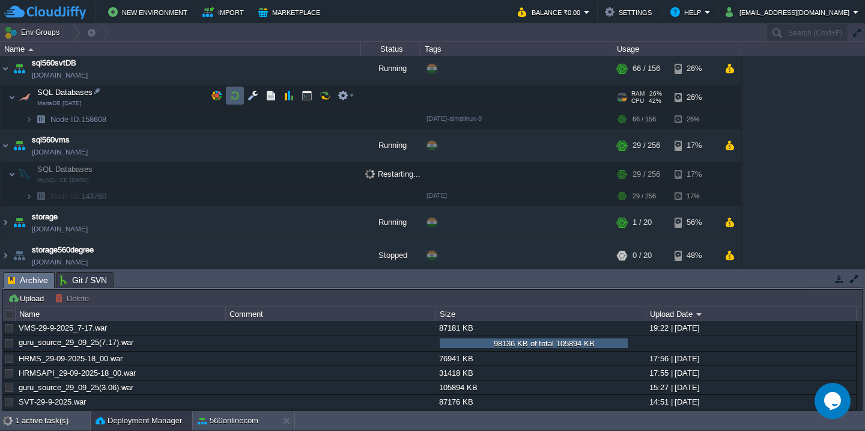
click at [234, 101] on button "button" at bounding box center [234, 95] width 11 height 11
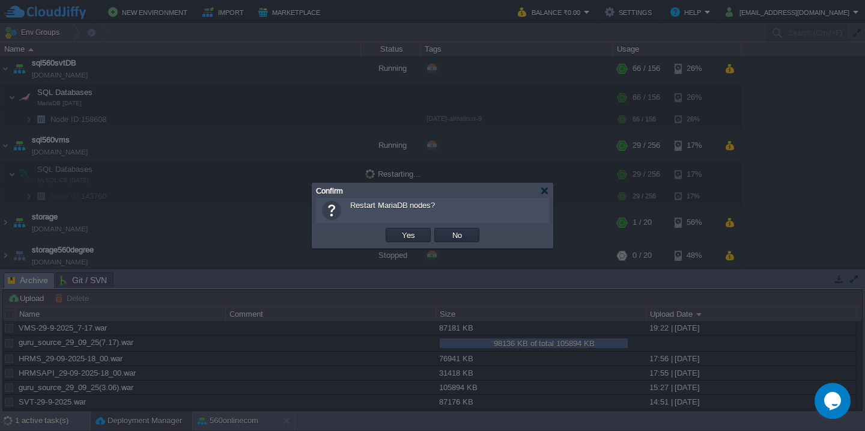
click at [398, 229] on button "Yes" at bounding box center [408, 234] width 20 height 11
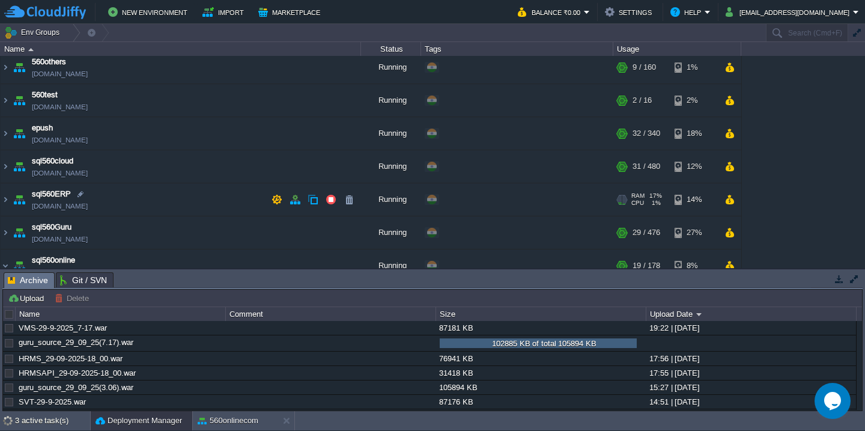
scroll to position [452, 0]
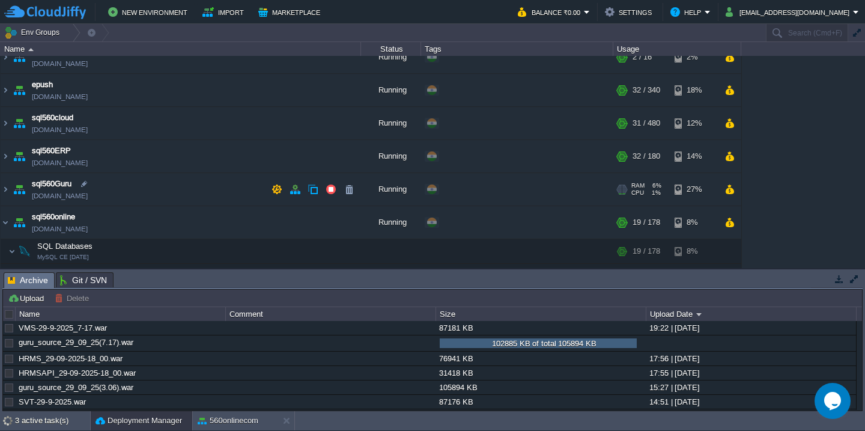
click at [169, 175] on td "sql560Guru [DOMAIN_NAME]" at bounding box center [181, 189] width 360 height 33
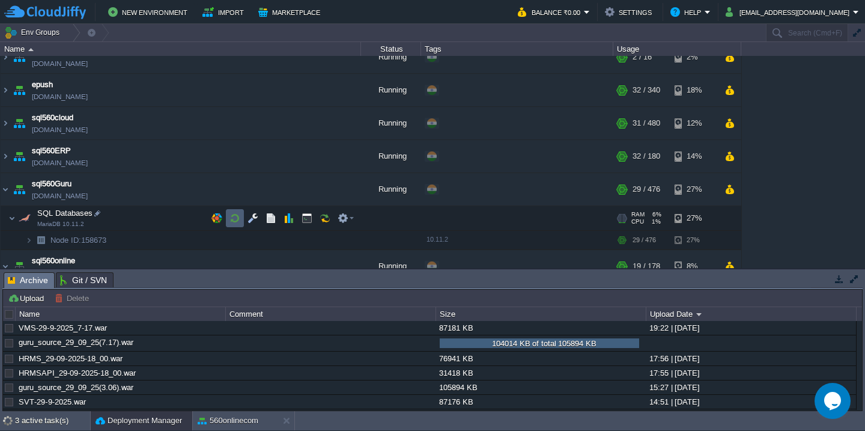
click at [236, 222] on button "button" at bounding box center [234, 218] width 11 height 11
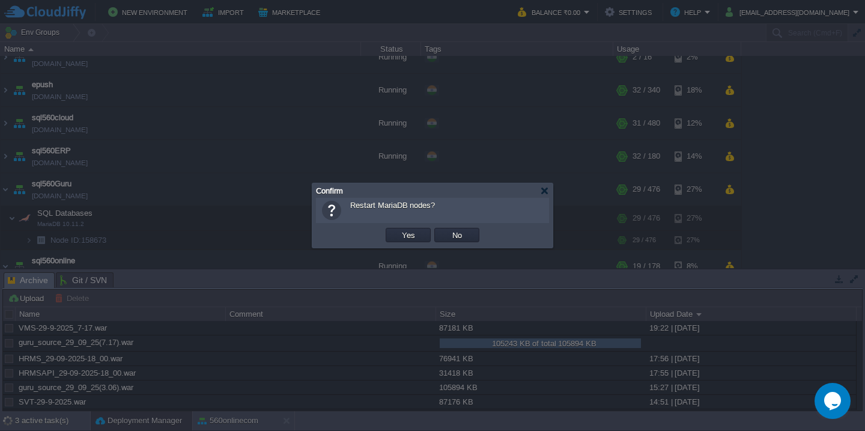
click at [398, 229] on button "Yes" at bounding box center [408, 234] width 20 height 11
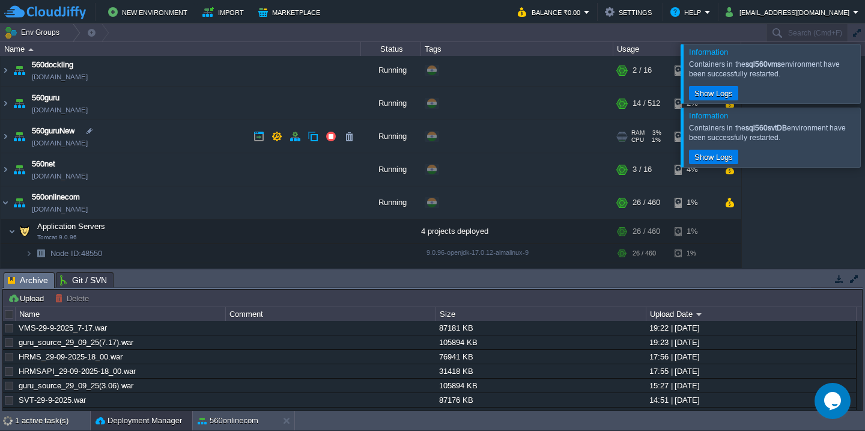
scroll to position [403, 0]
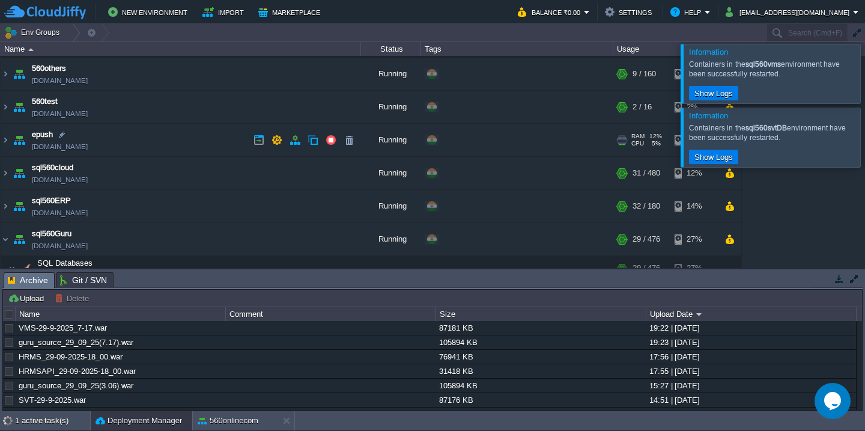
click at [187, 139] on td "epush [DOMAIN_NAME]" at bounding box center [181, 140] width 360 height 33
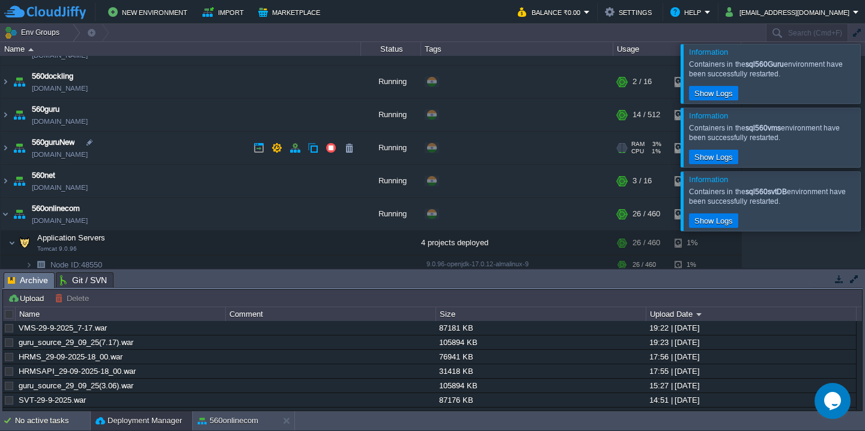
scroll to position [91, 0]
click at [190, 147] on td "560guruNew [DOMAIN_NAME]" at bounding box center [181, 146] width 360 height 33
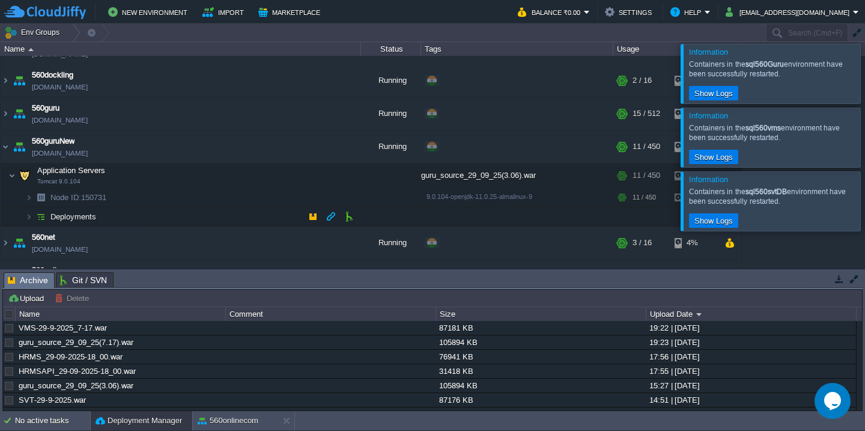
click at [171, 217] on td "Deployments" at bounding box center [181, 216] width 360 height 19
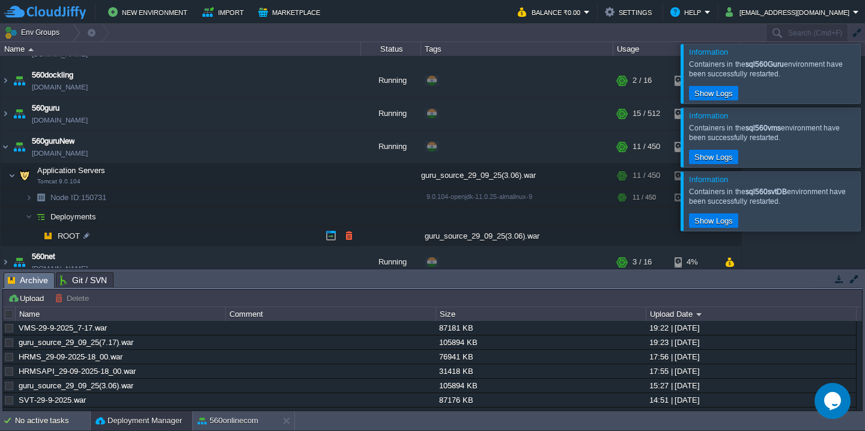
scroll to position [134, 0]
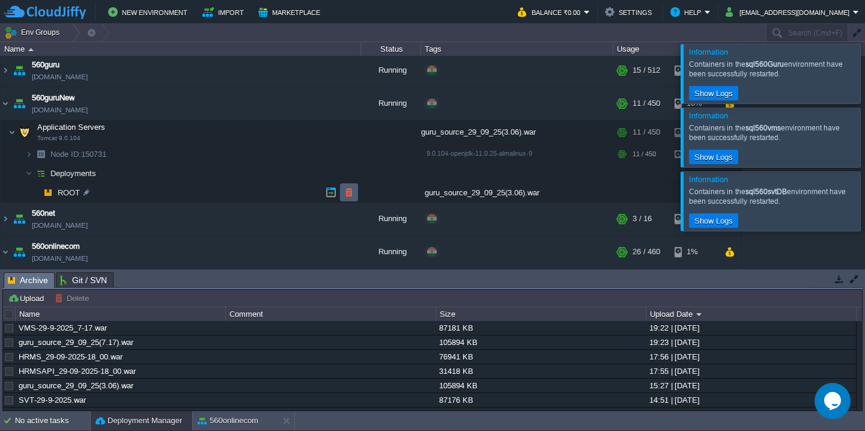
click at [347, 193] on button "button" at bounding box center [349, 192] width 11 height 11
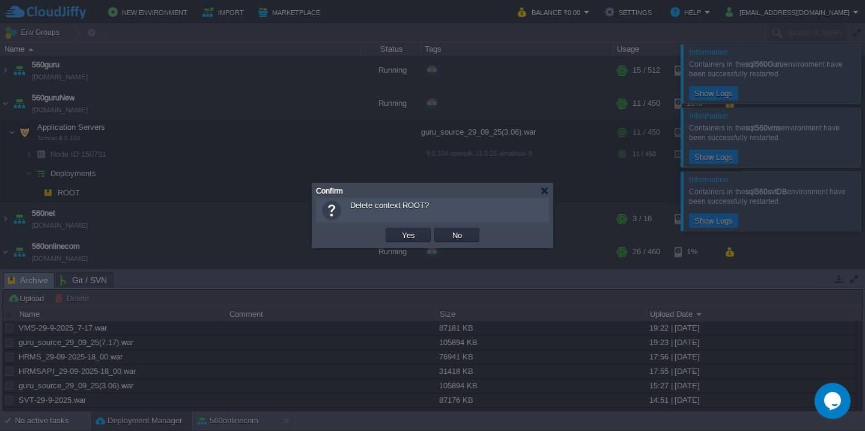
click at [398, 229] on button "Yes" at bounding box center [408, 234] width 20 height 11
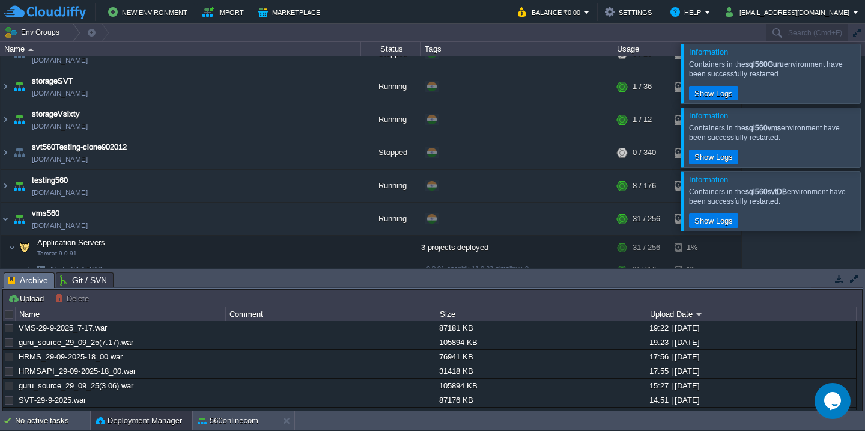
scroll to position [1448, 0]
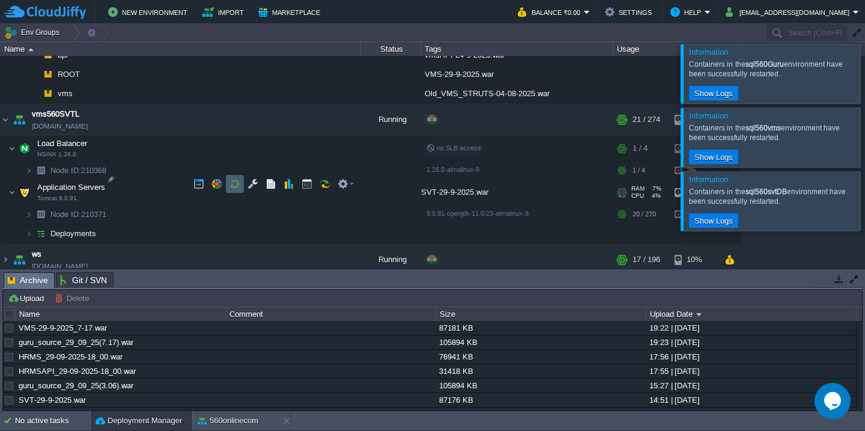
click at [235, 184] on button "button" at bounding box center [234, 183] width 11 height 11
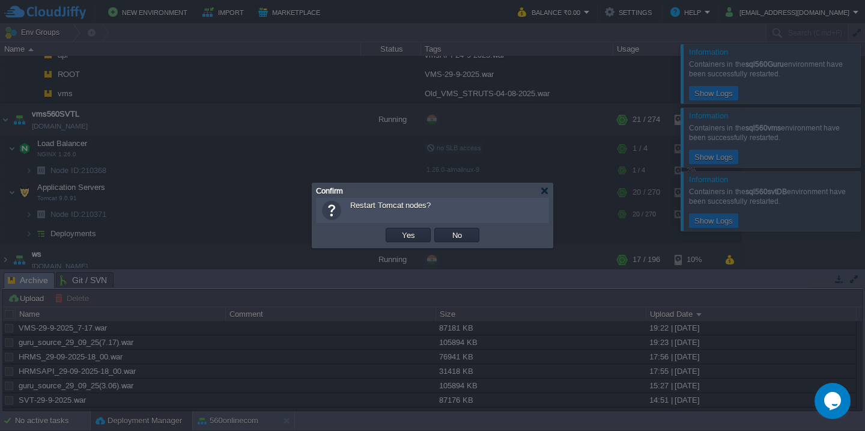
click at [398, 229] on button "Yes" at bounding box center [408, 234] width 20 height 11
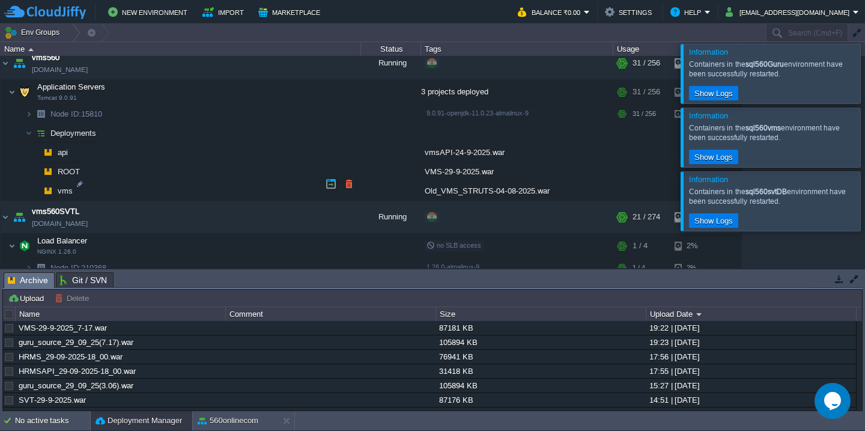
scroll to position [1344, 0]
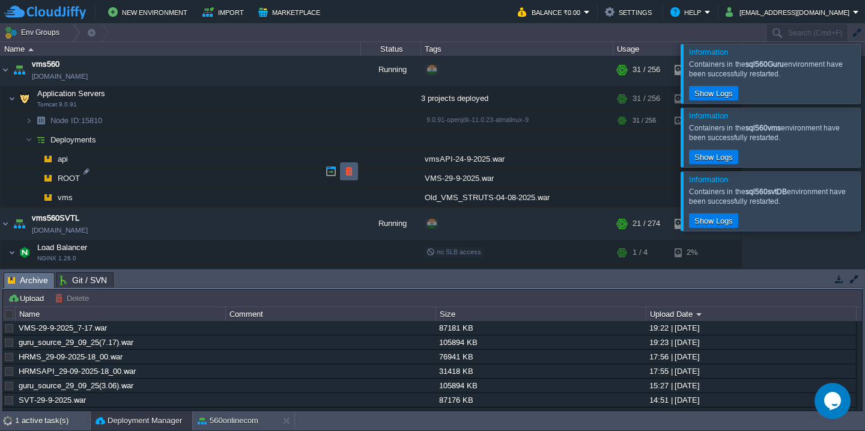
click at [347, 174] on button "button" at bounding box center [349, 171] width 11 height 11
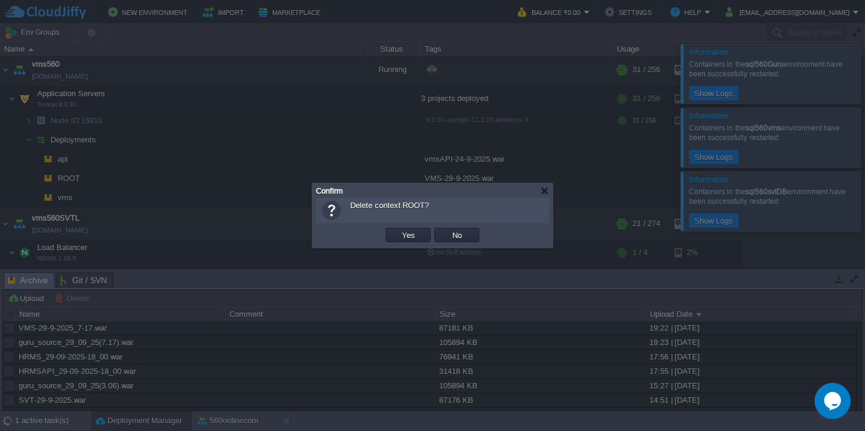
click at [398, 229] on button "Yes" at bounding box center [408, 234] width 20 height 11
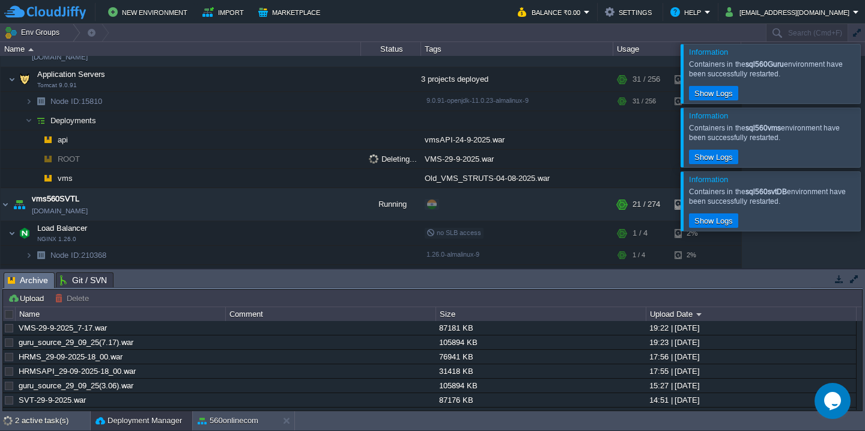
scroll to position [197, 0]
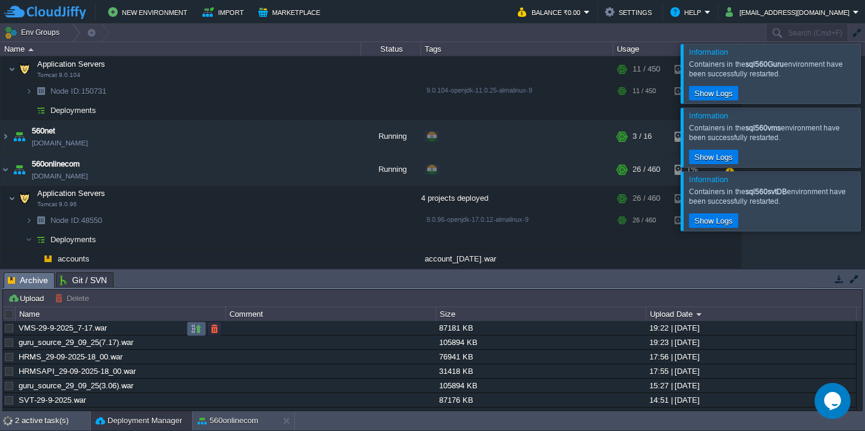
click at [196, 327] on button "button" at bounding box center [196, 328] width 11 height 11
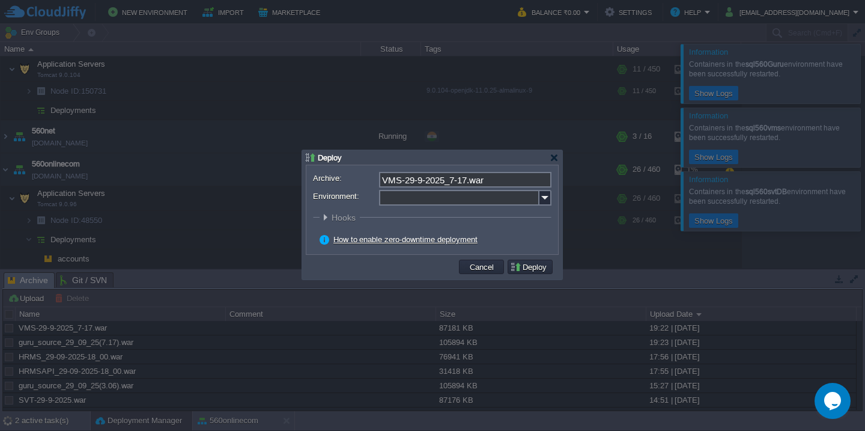
click at [467, 204] on input "Environment:" at bounding box center [459, 198] width 160 height 16
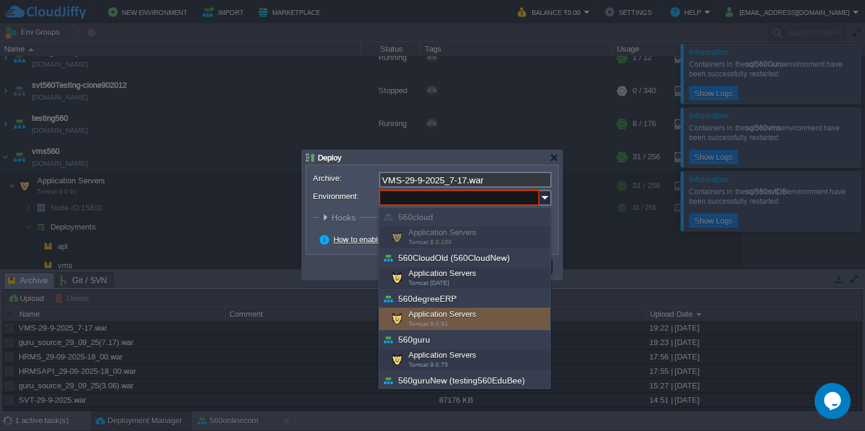
scroll to position [433, 0]
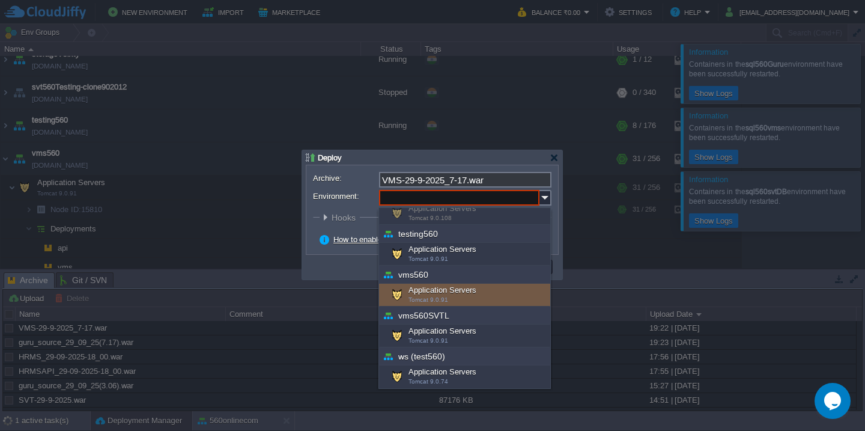
click at [461, 292] on div "Application Servers Tomcat 9.0.91" at bounding box center [464, 295] width 171 height 23
type input "Application Servers (vms560)"
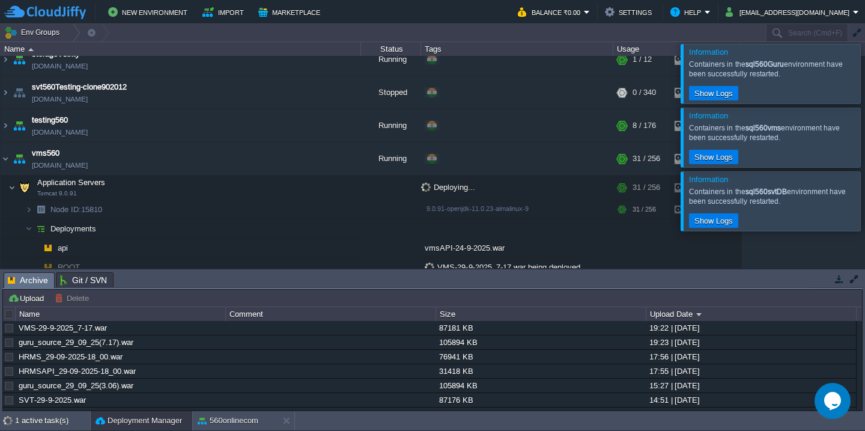
scroll to position [1346, 0]
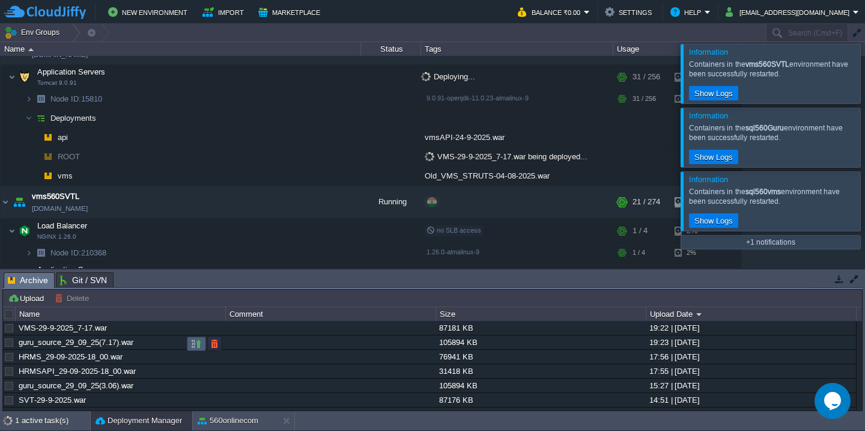
click at [194, 344] on button "button" at bounding box center [196, 343] width 11 height 11
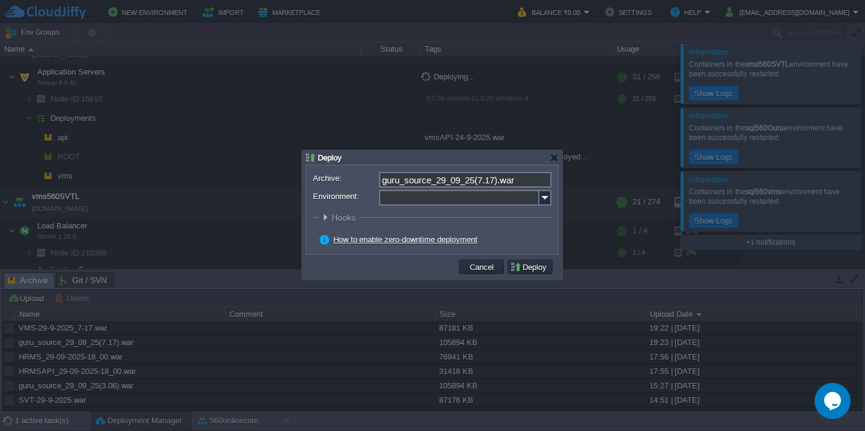
click at [407, 200] on input "Environment:" at bounding box center [459, 198] width 160 height 16
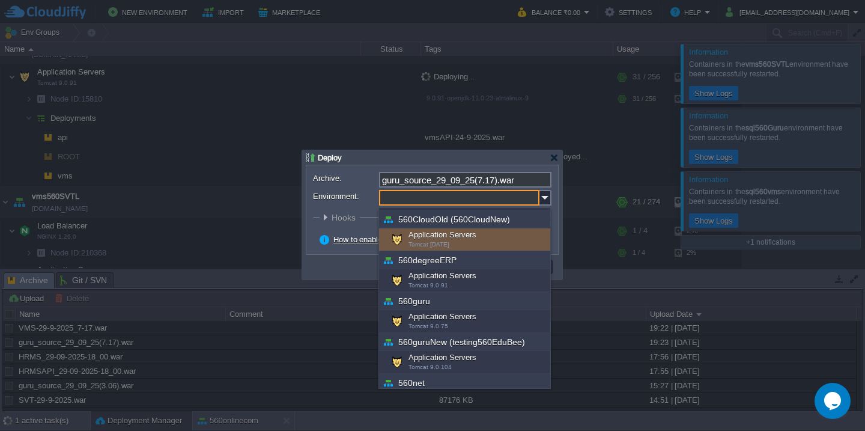
scroll to position [52, 0]
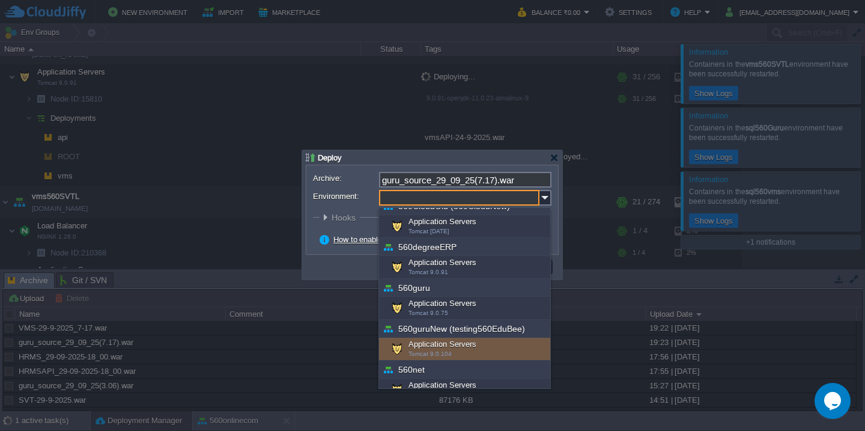
click at [424, 344] on div "Application Servers Tomcat 9.0.104" at bounding box center [464, 349] width 171 height 23
type input "Application Servers (560guruNew (testing560EduBee))"
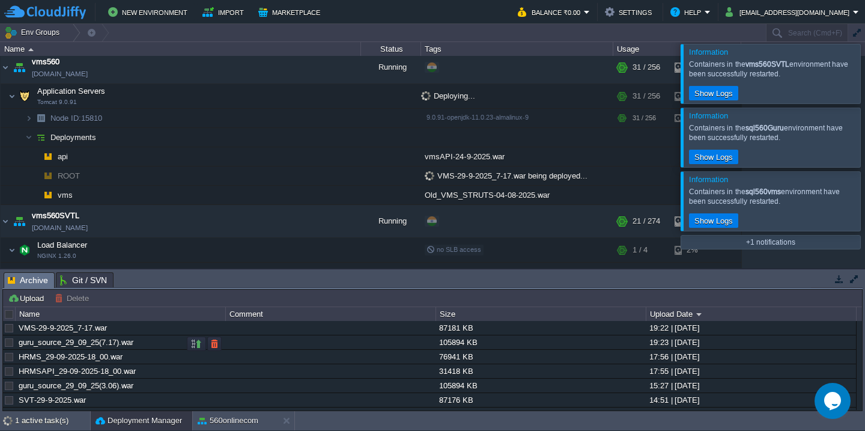
scroll to position [197, 0]
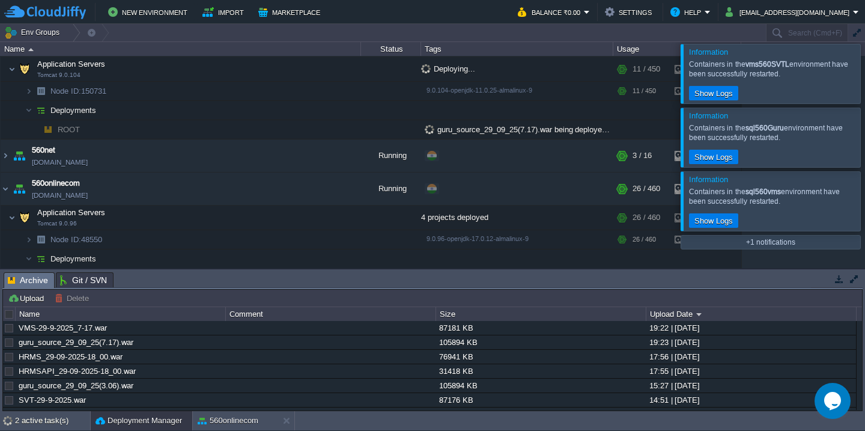
click at [865, 78] on div at bounding box center [880, 73] width 0 height 59
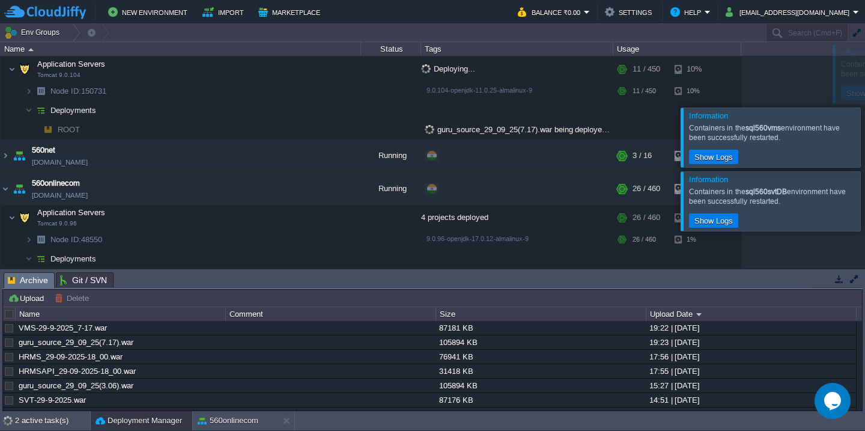
click at [865, 108] on div at bounding box center [880, 137] width 0 height 59
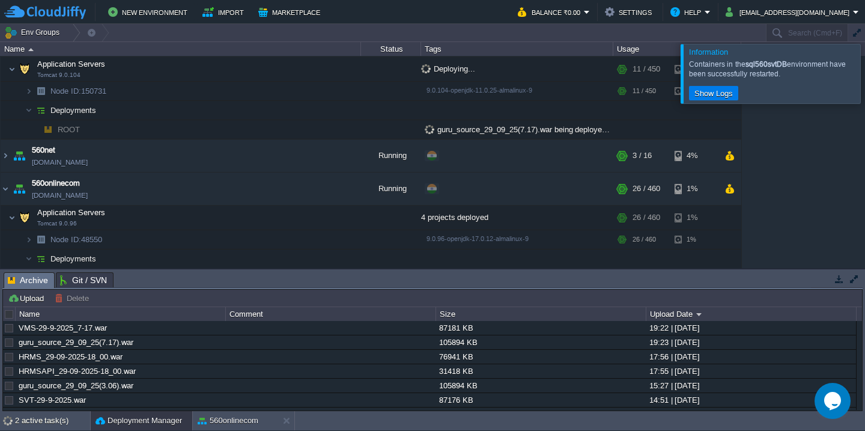
click at [865, 78] on div at bounding box center [880, 73] width 0 height 59
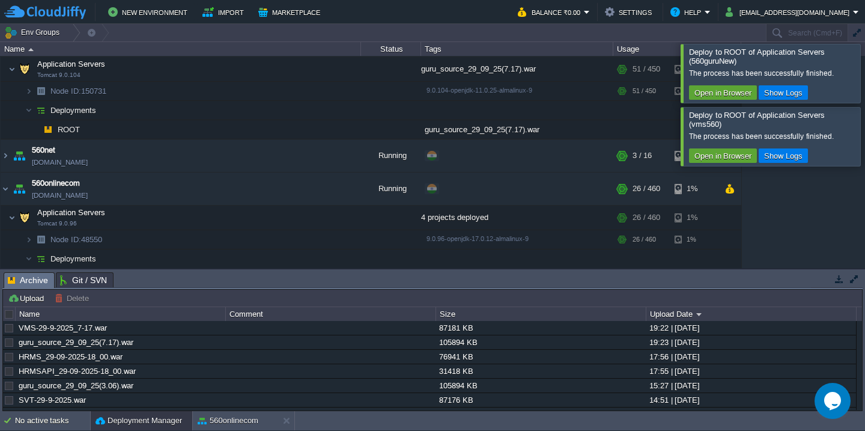
click at [865, 78] on div at bounding box center [880, 73] width 0 height 58
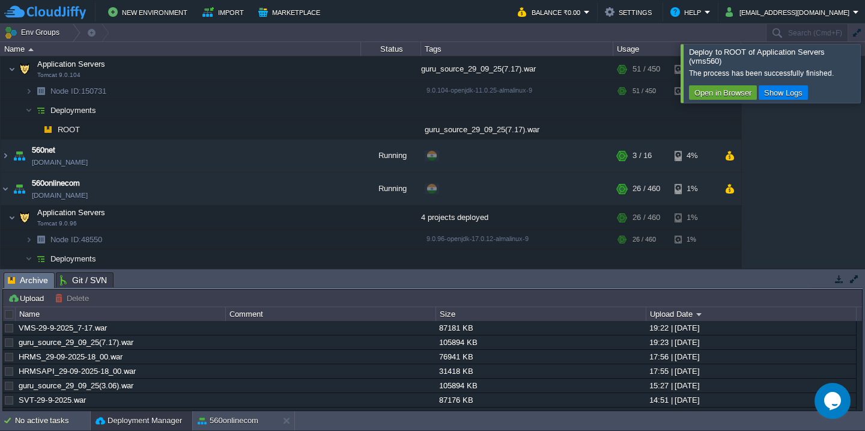
click at [865, 78] on div at bounding box center [880, 73] width 0 height 58
